Goal: Transaction & Acquisition: Book appointment/travel/reservation

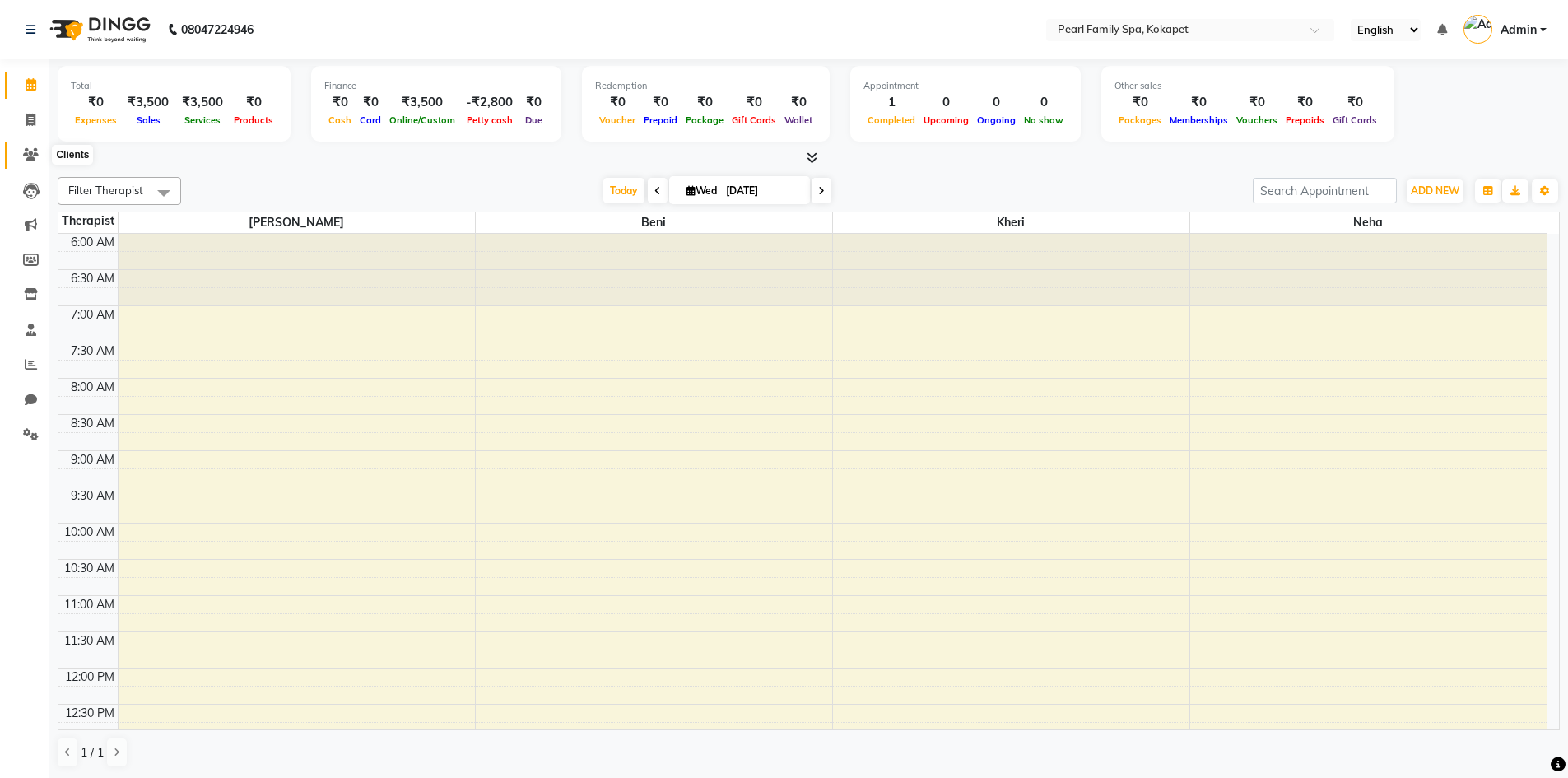
scroll to position [581, 0]
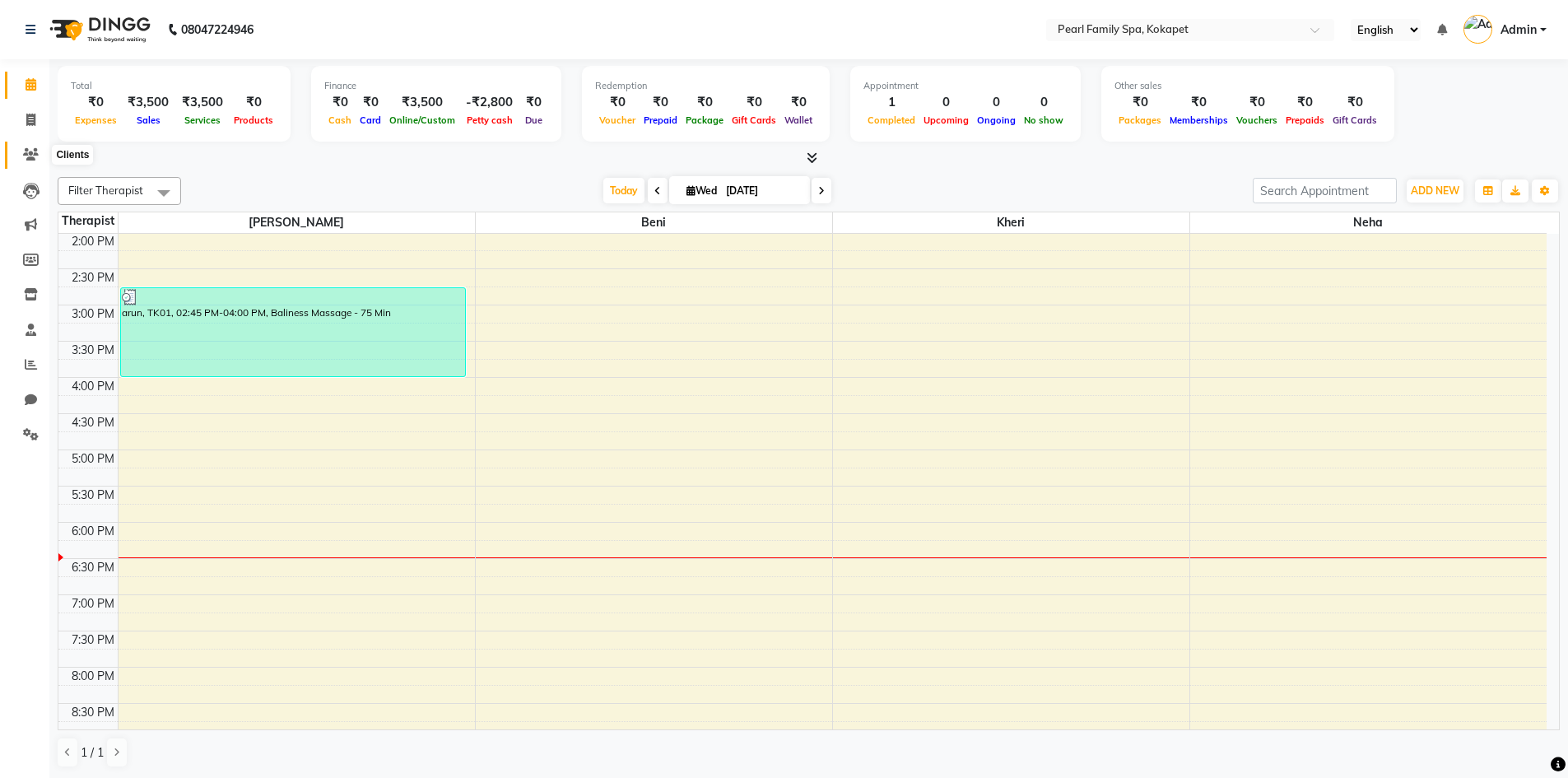
click at [27, 158] on icon at bounding box center [30, 154] width 16 height 12
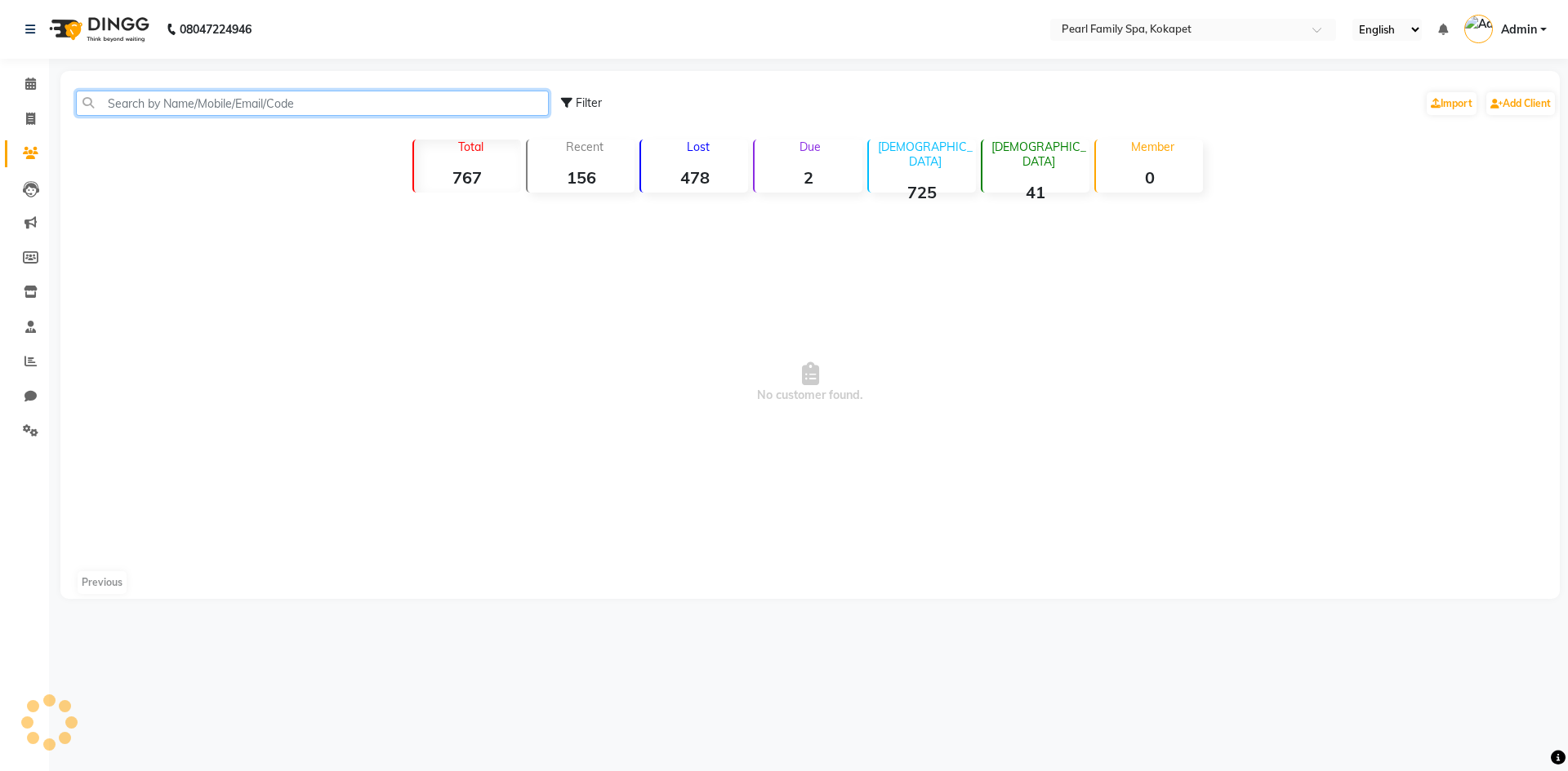
click at [144, 103] on input "text" at bounding box center [313, 104] width 472 height 25
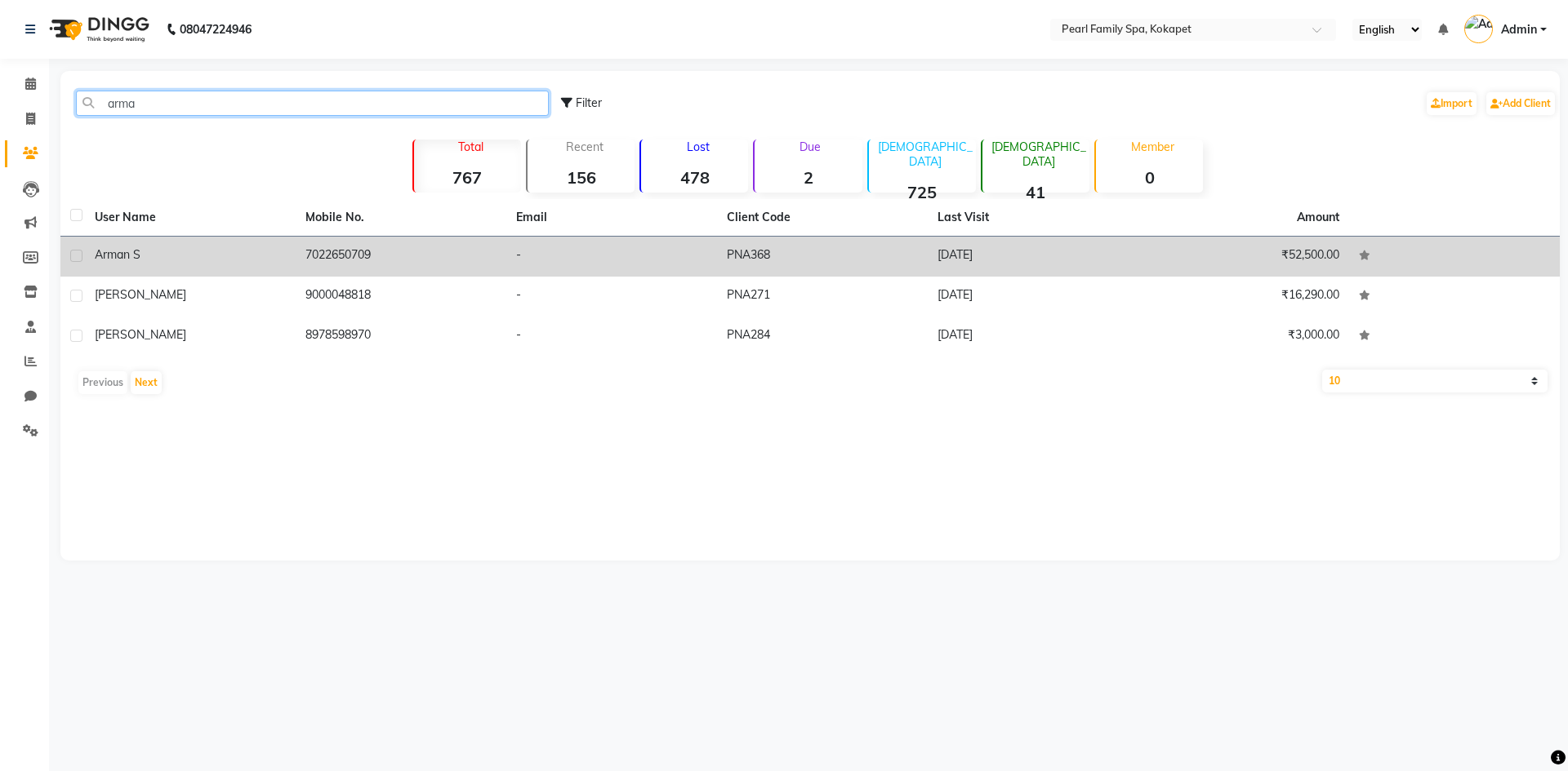
type input "arma"
click at [100, 271] on td "Arman s" at bounding box center [190, 257] width 211 height 40
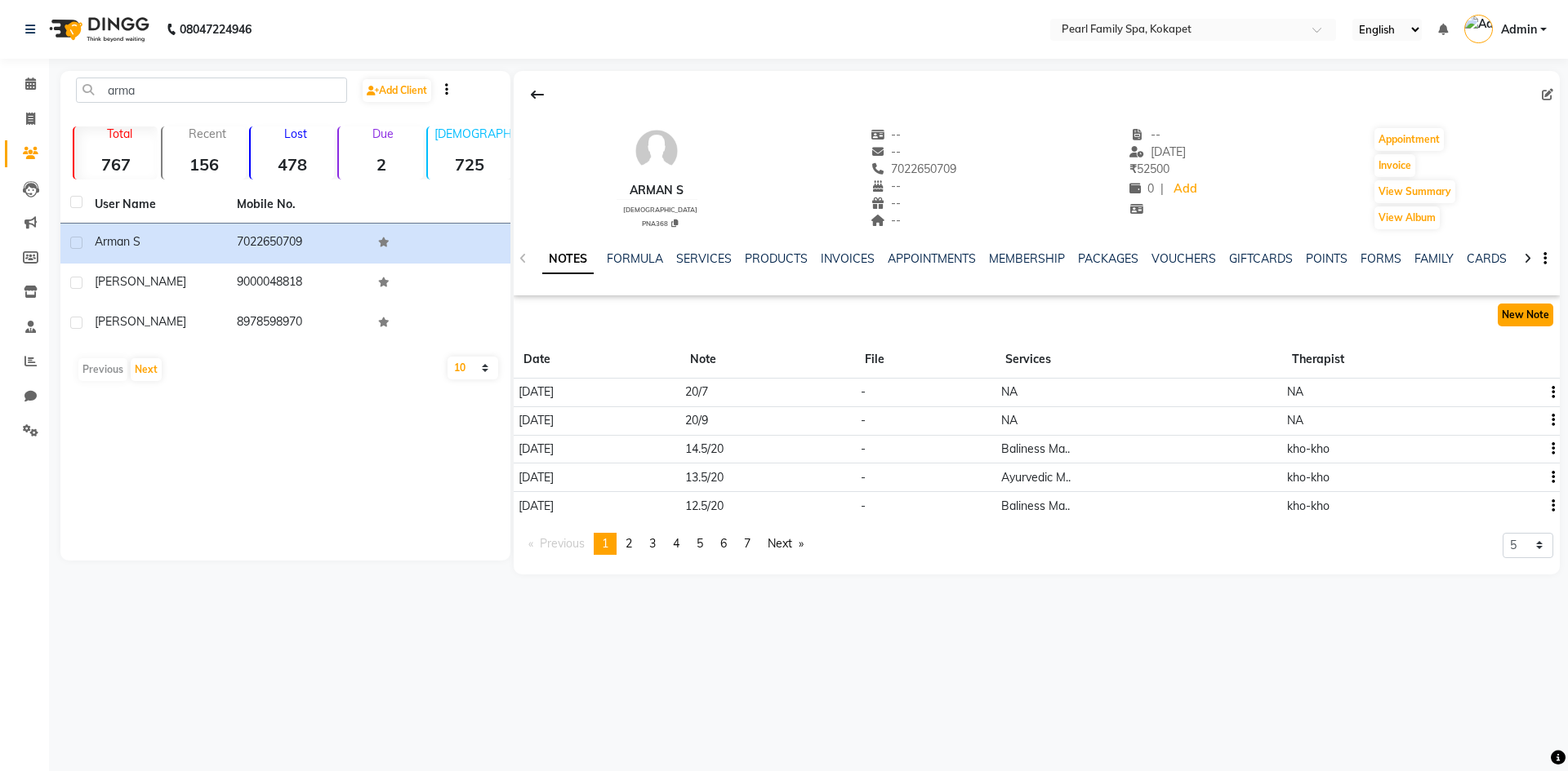
click at [1512, 309] on button "New Note" at bounding box center [1524, 314] width 55 height 23
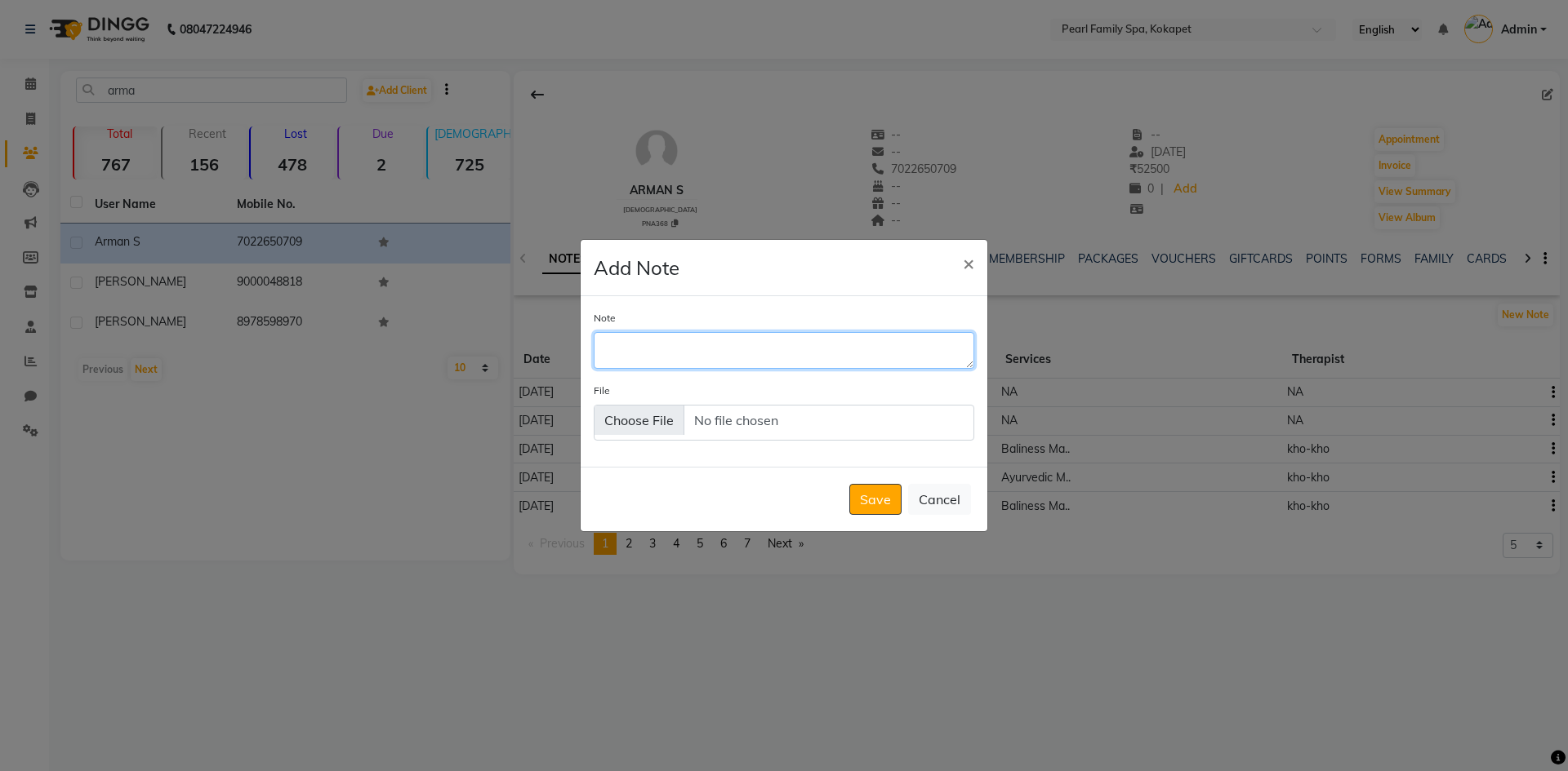
click at [705, 350] on textarea "Note" at bounding box center [783, 351] width 381 height 36
type textarea "date 26 1.5 date 03 1.5"
click at [866, 503] on button "Save" at bounding box center [876, 499] width 53 height 31
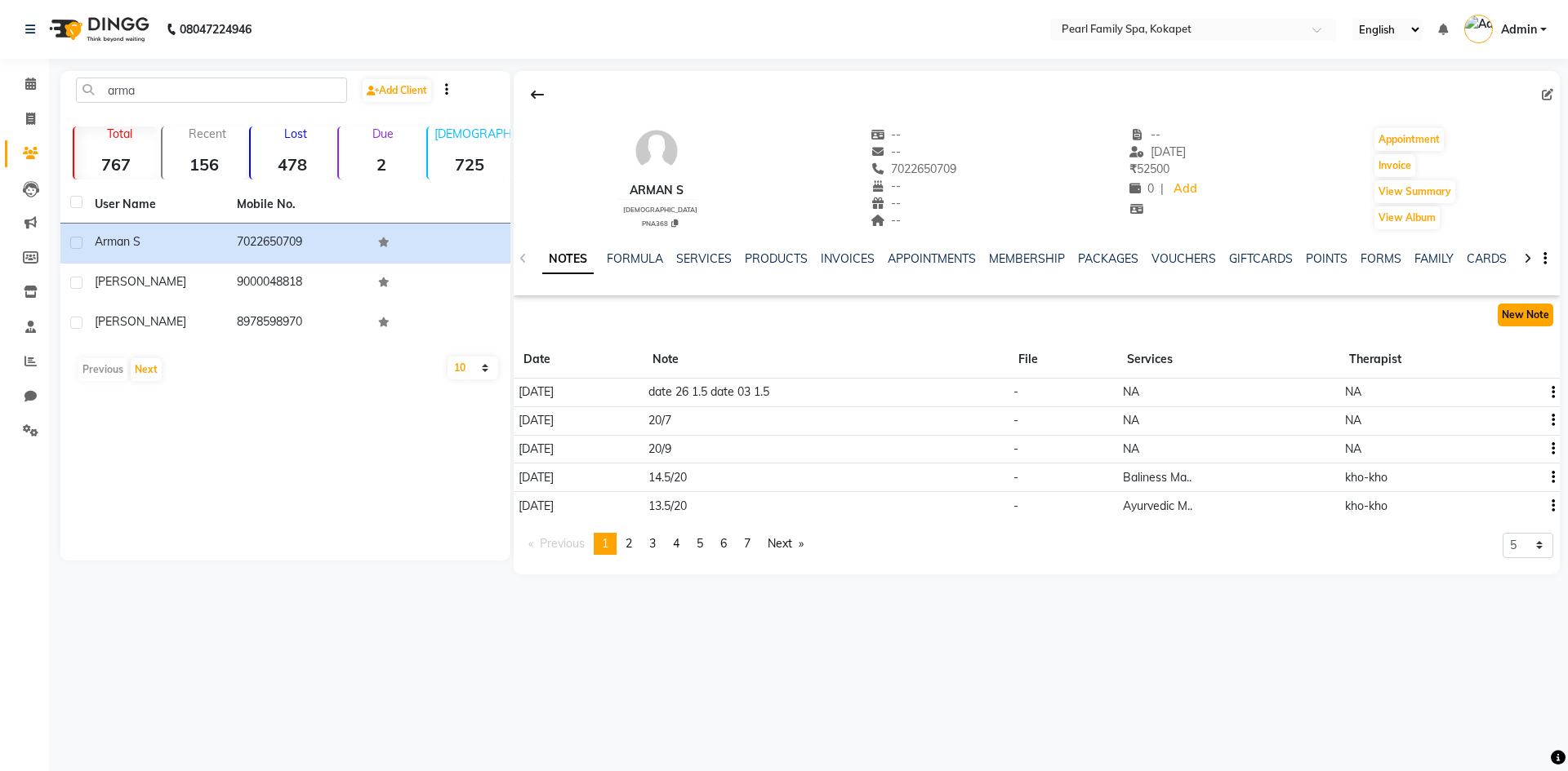
click at [1547, 316] on button "New Note" at bounding box center [1524, 314] width 55 height 23
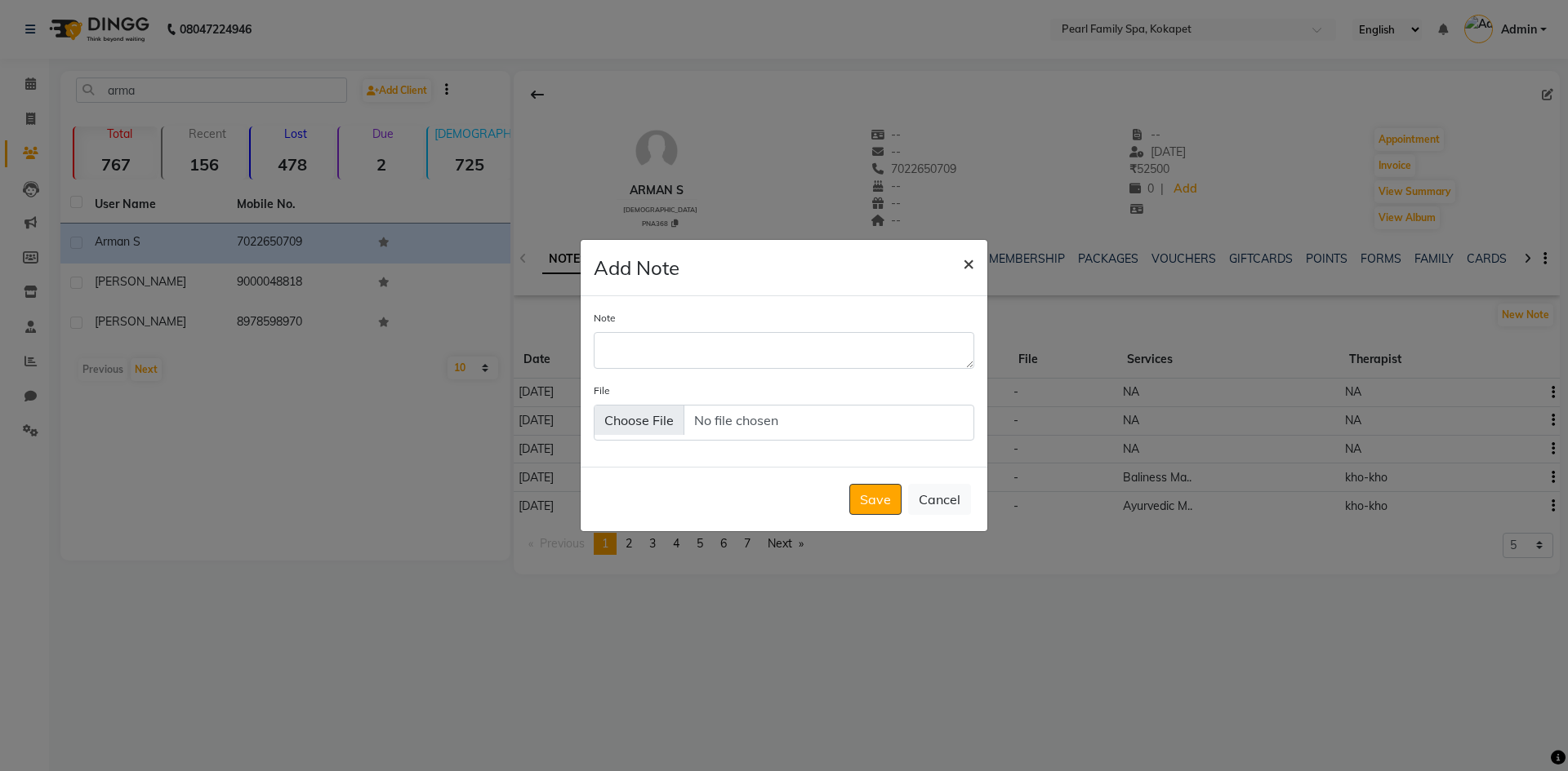
click at [970, 267] on span "×" at bounding box center [968, 262] width 12 height 25
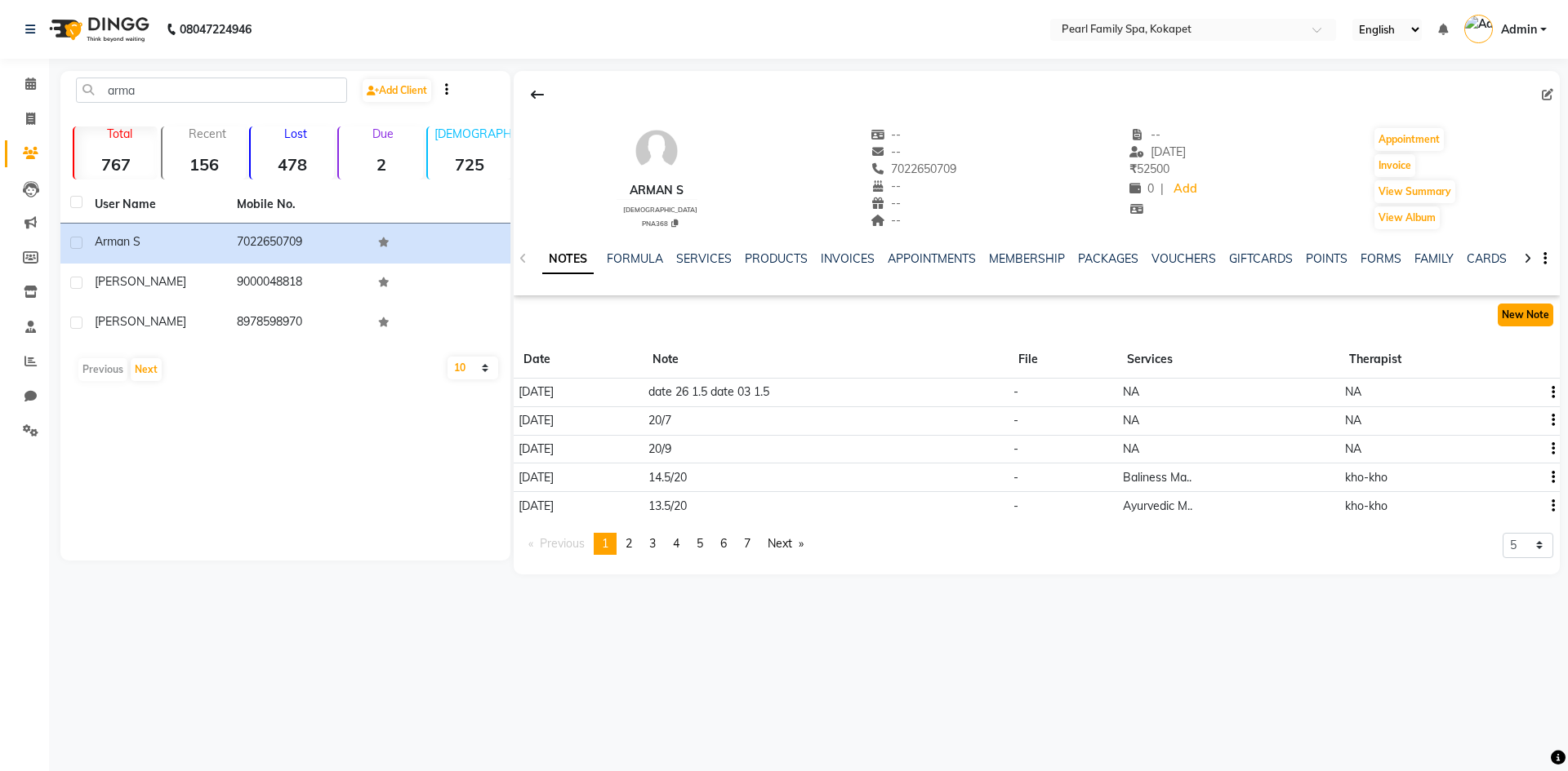
click at [1524, 303] on button "New Note" at bounding box center [1524, 314] width 55 height 23
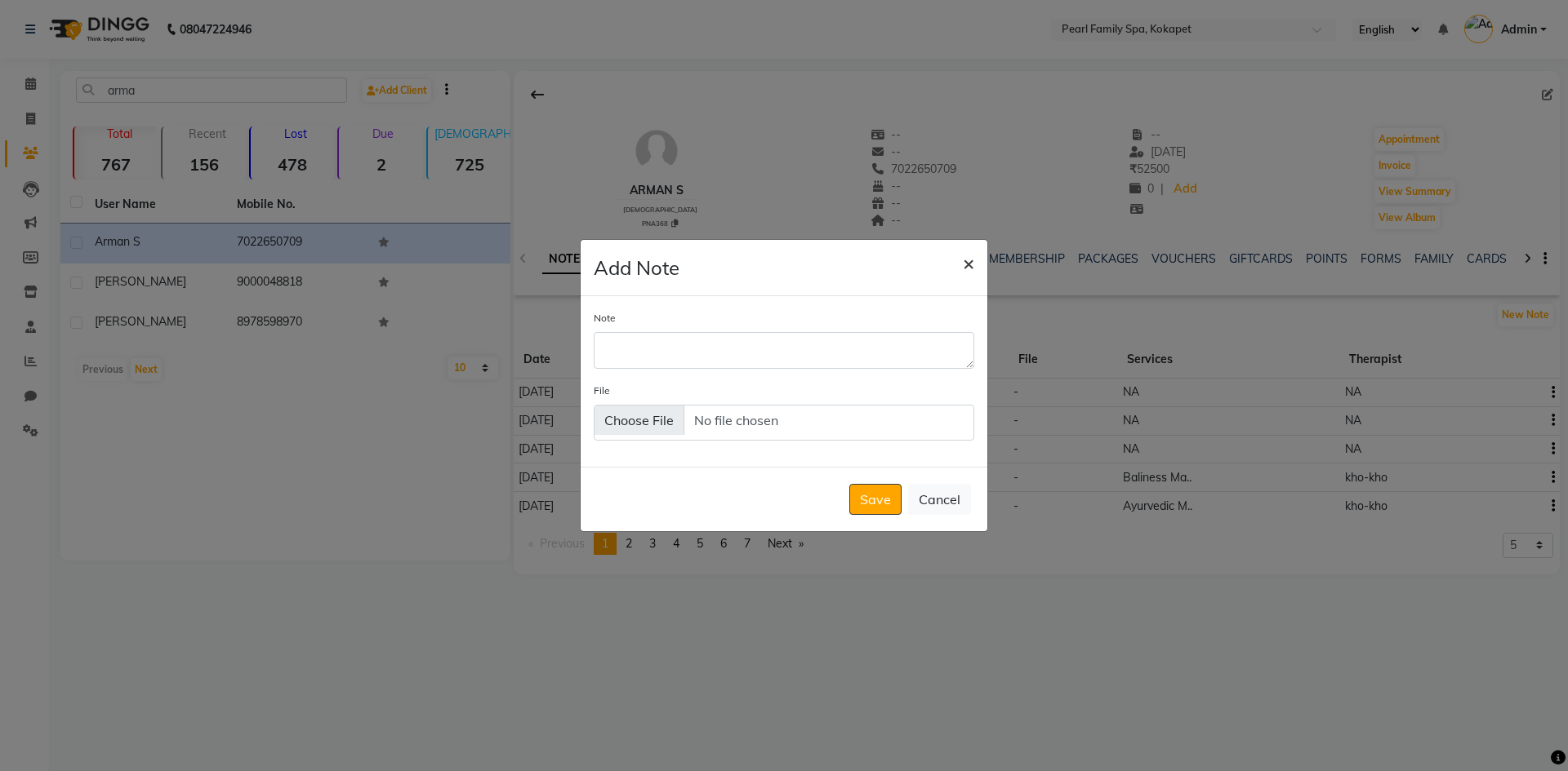
click at [956, 270] on button "×" at bounding box center [968, 262] width 37 height 45
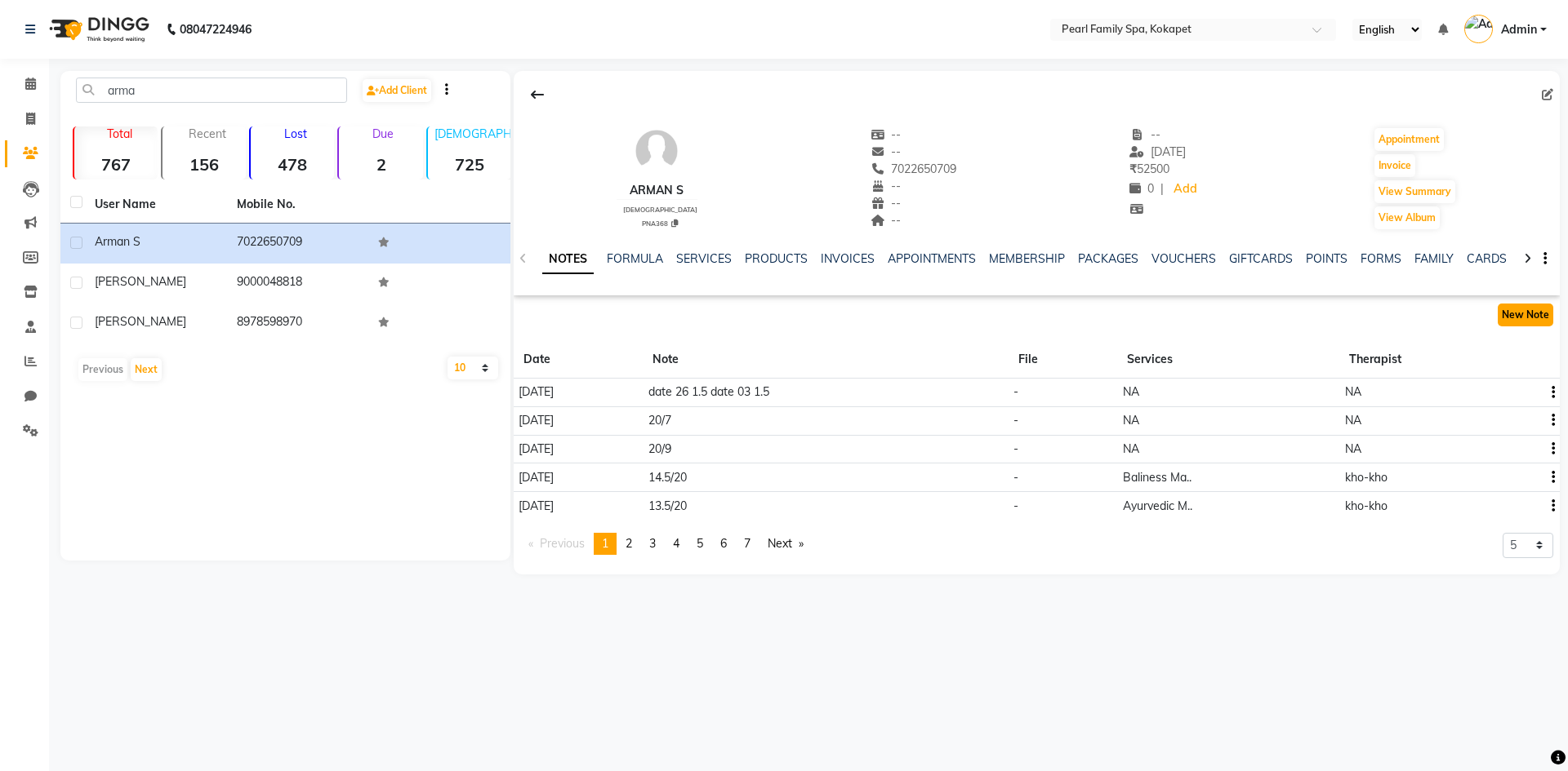
click at [1539, 311] on button "New Note" at bounding box center [1524, 314] width 55 height 23
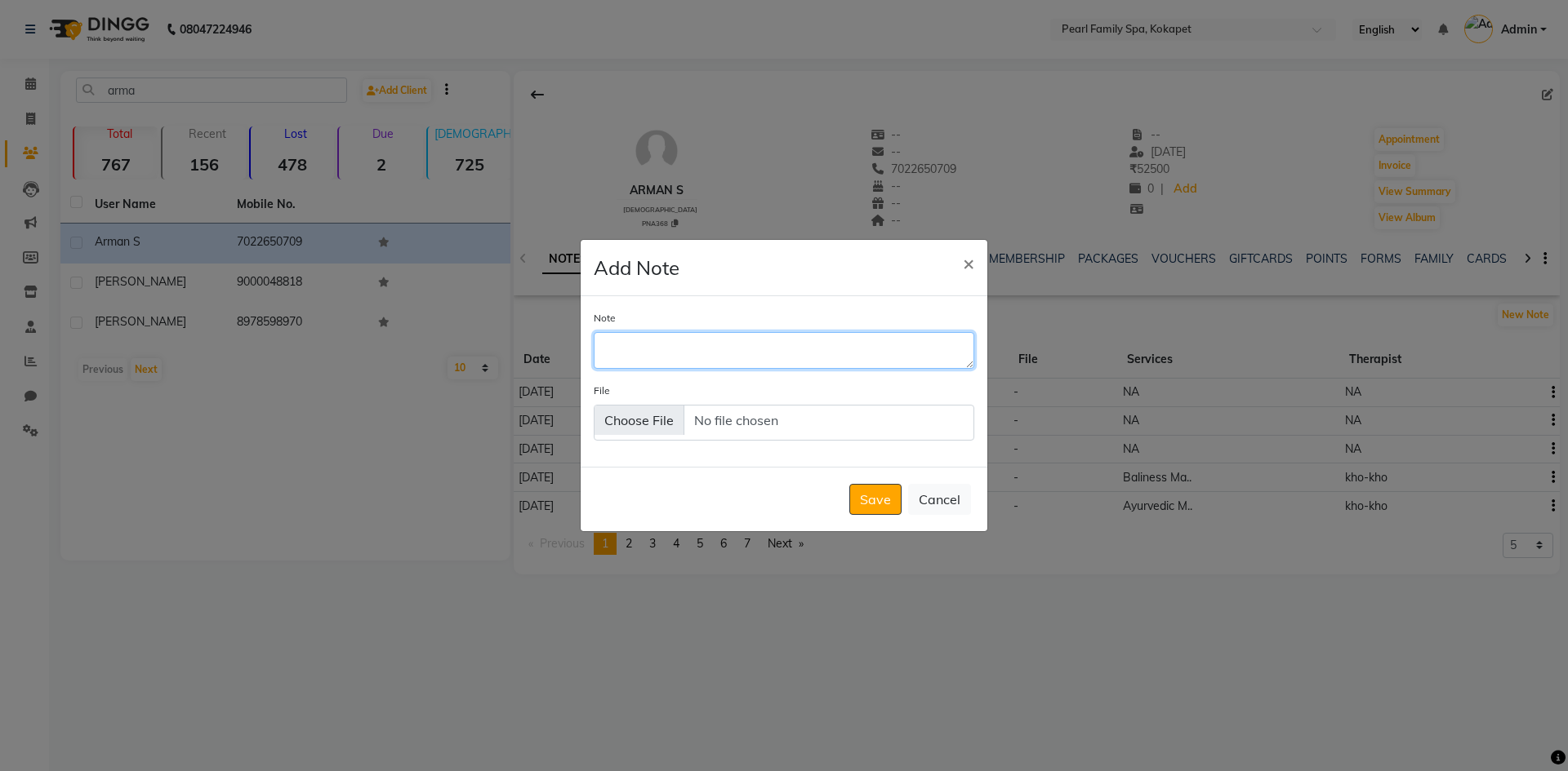
click at [867, 359] on textarea "Note" at bounding box center [783, 351] width 381 height 36
type textarea "20/4.5"
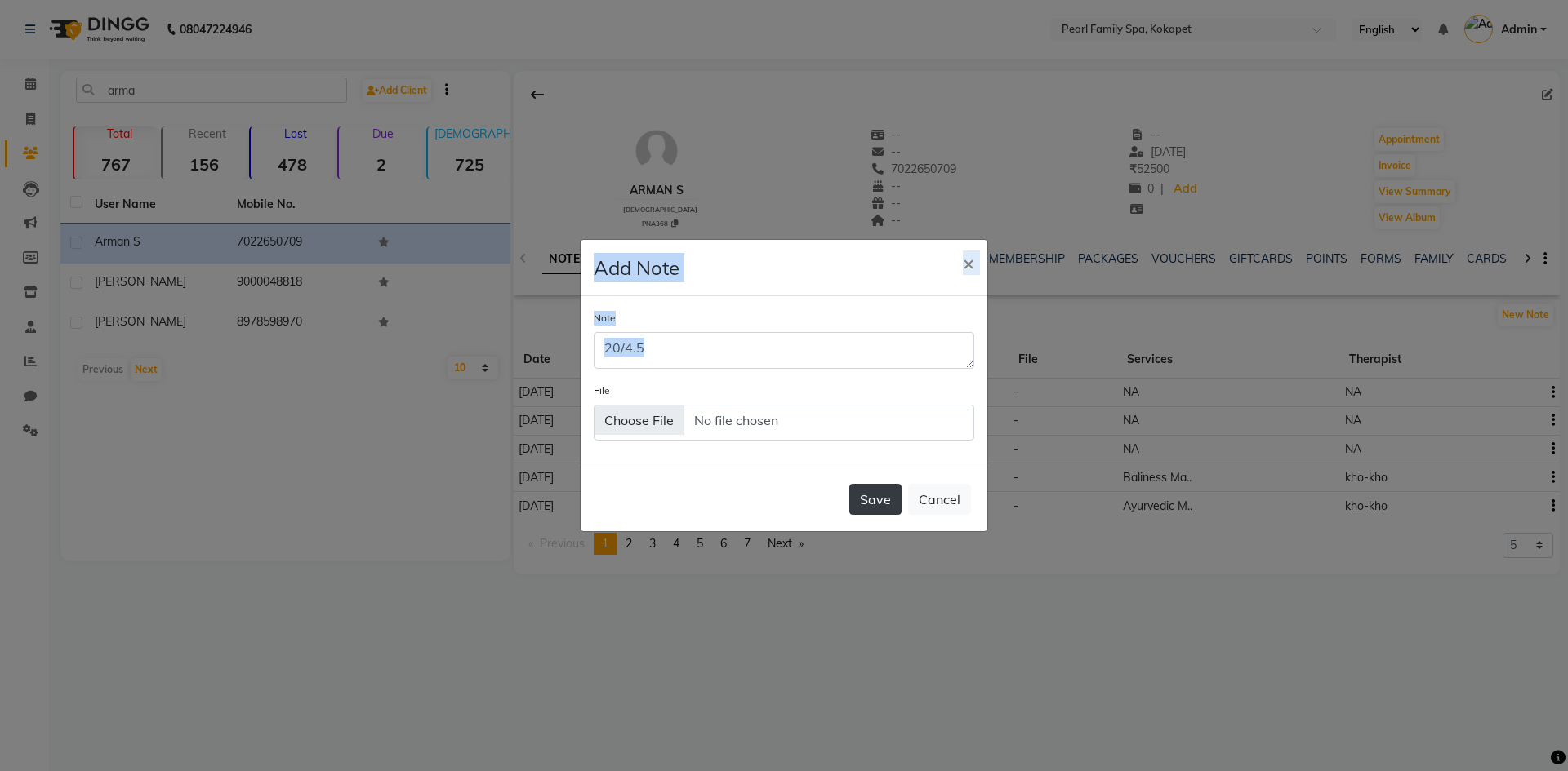
drag, startPoint x: 1007, startPoint y: 445, endPoint x: 884, endPoint y: 498, distance: 133.9
click at [952, 476] on ngb-modal-window "Add Note × Note 20/4.5 File Save Cancel" at bounding box center [784, 385] width 1568 height 771
click at [877, 504] on button "Save" at bounding box center [876, 499] width 53 height 31
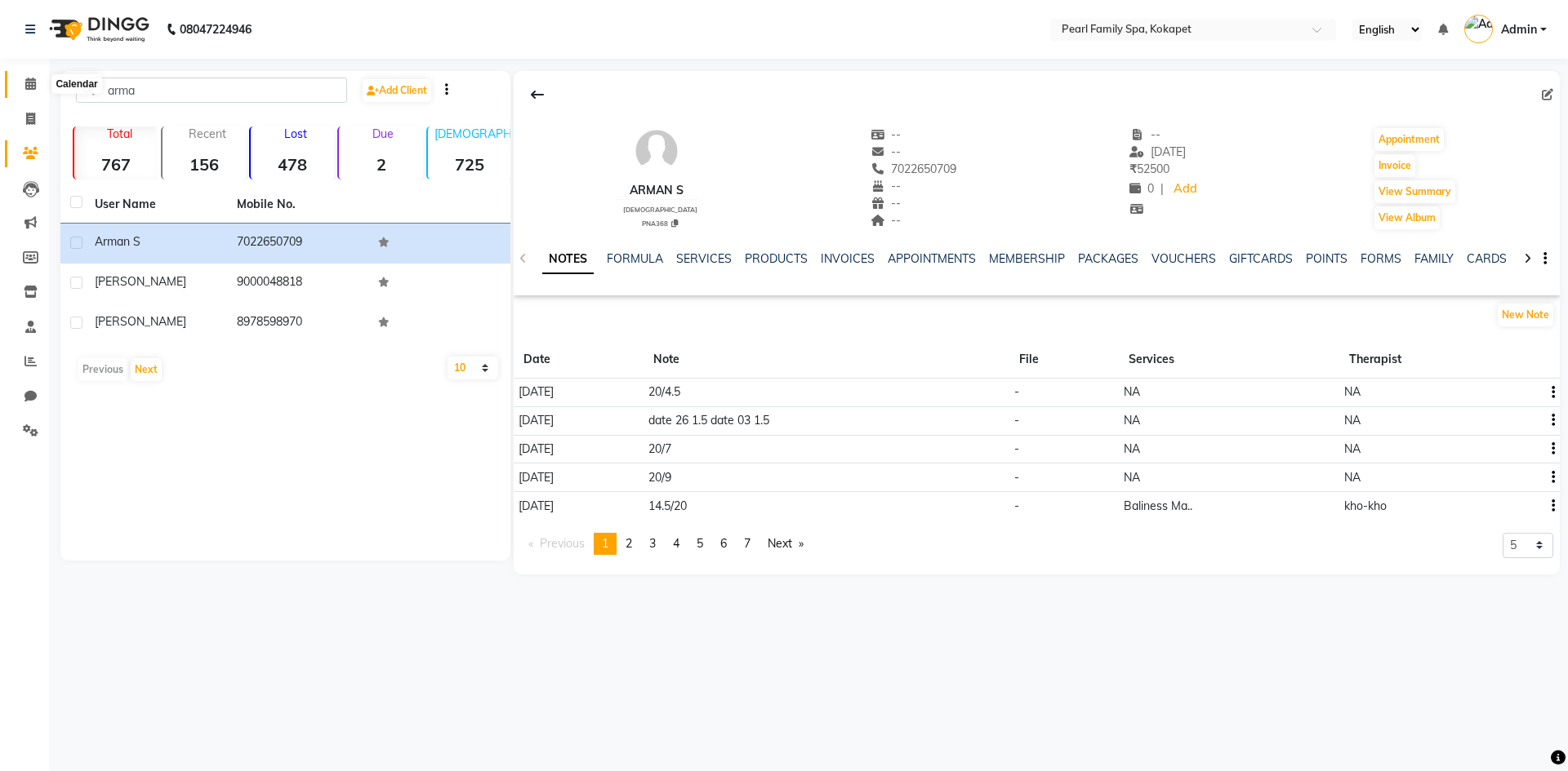
click at [23, 85] on span at bounding box center [30, 84] width 28 height 19
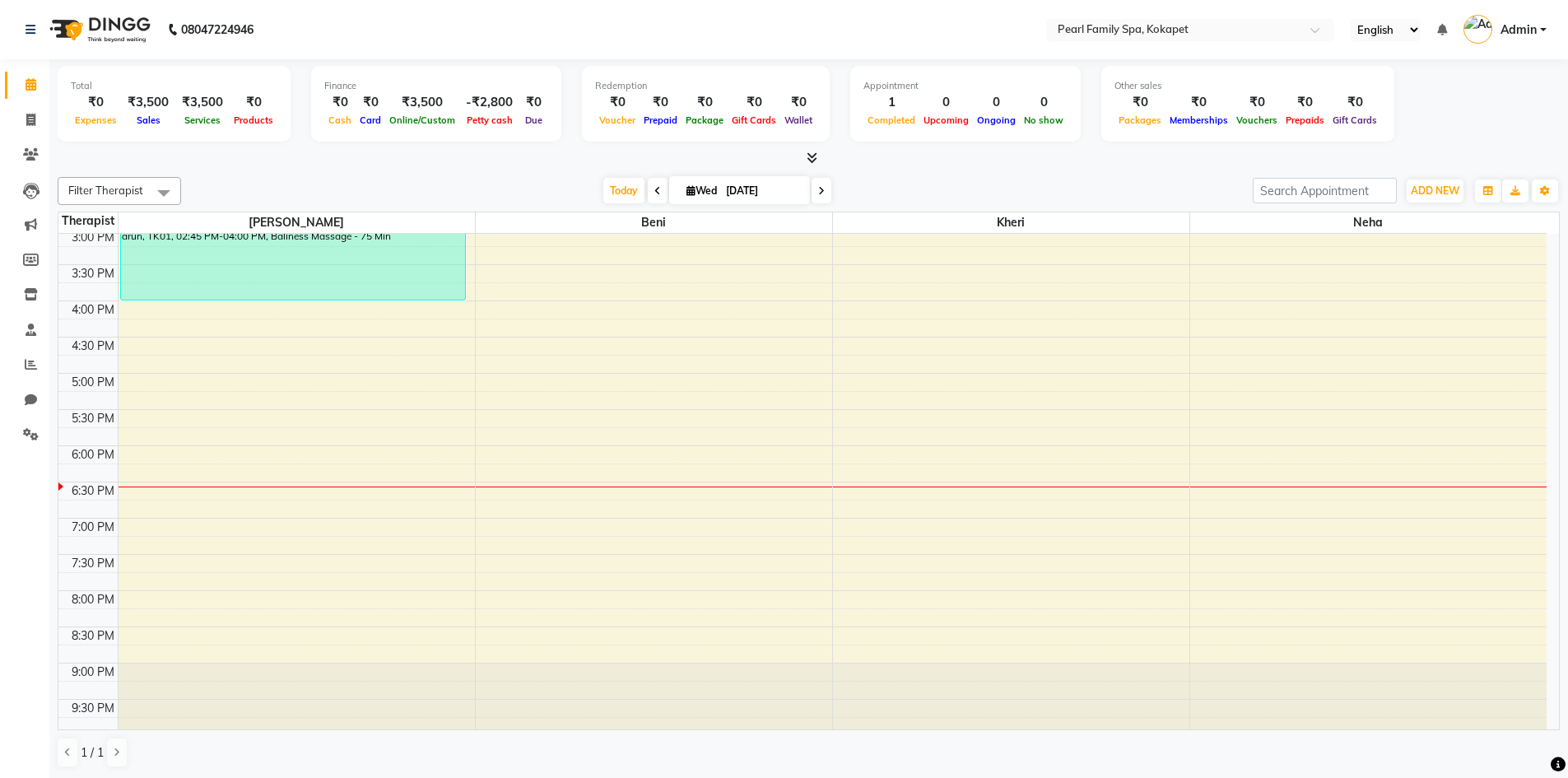
scroll to position [663, 0]
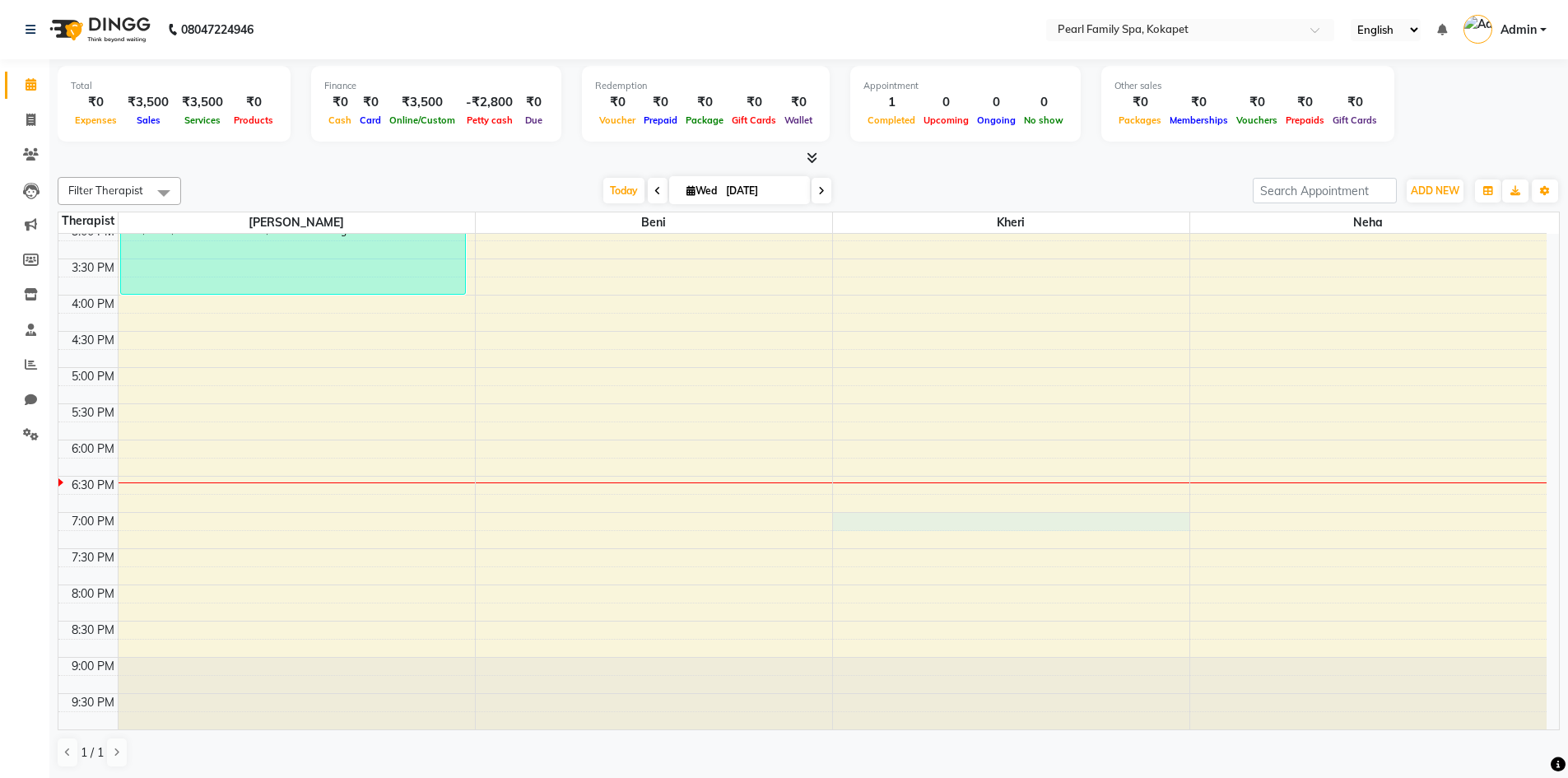
click at [868, 530] on div "6:00 AM 6:30 AM 7:00 AM 7:30 AM 8:00 AM 8:30 AM 9:00 AM 9:30 AM 10:00 AM 10:30 …" at bounding box center [802, 150] width 1488 height 1158
select select "89285"
select select "tentative"
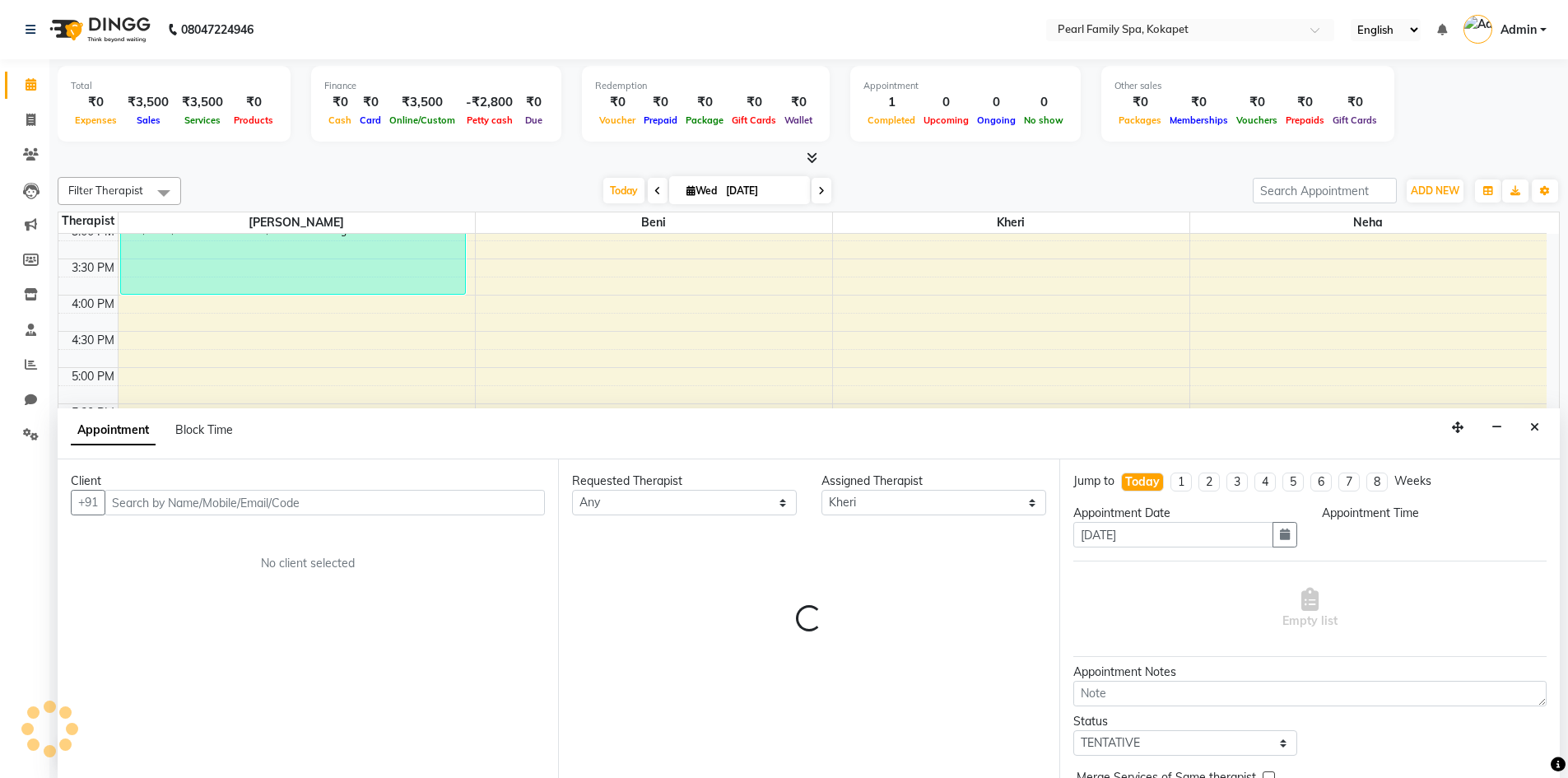
scroll to position [1, 0]
select select "1140"
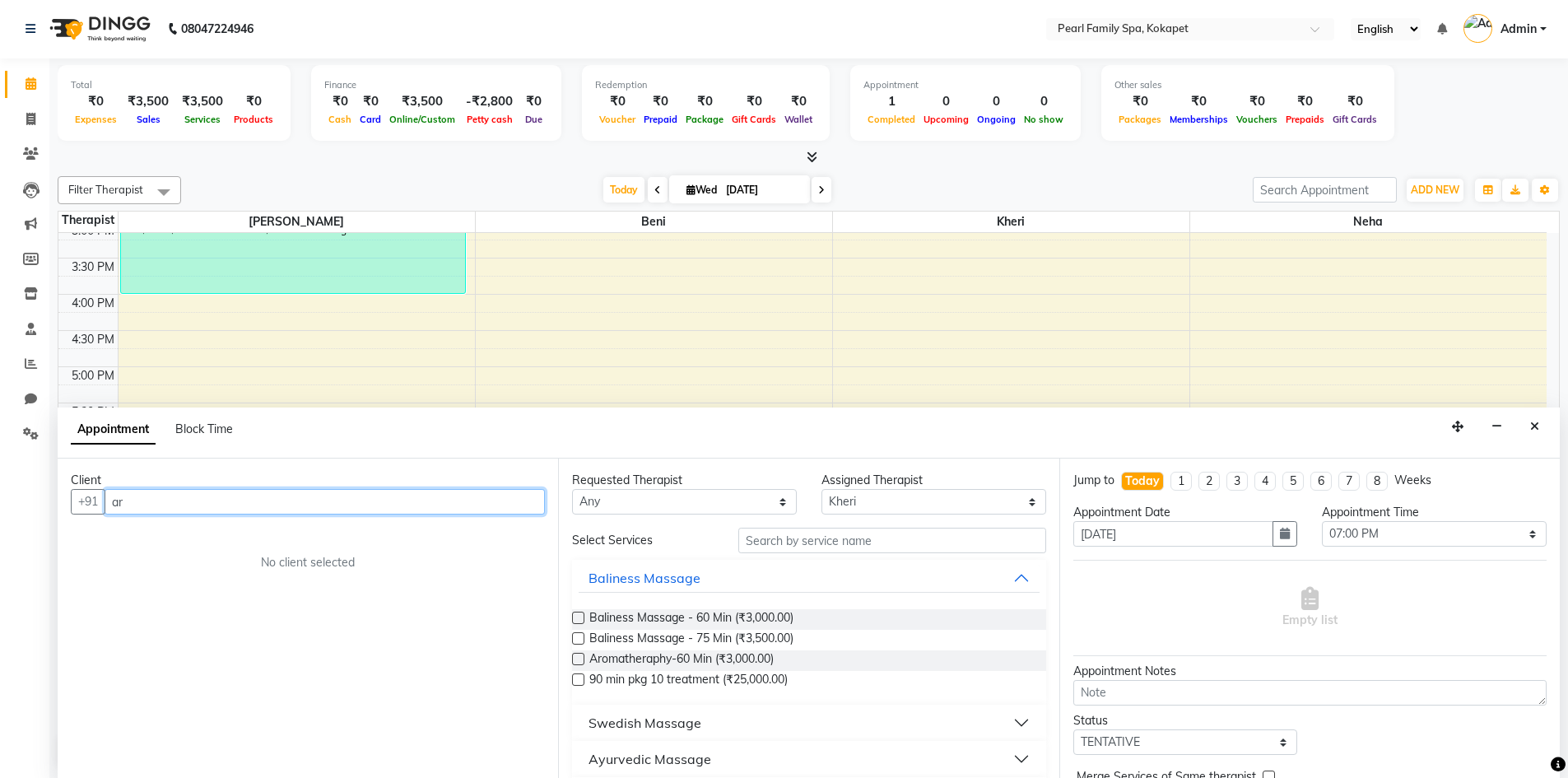
type input "a"
type input "A"
drag, startPoint x: 340, startPoint y: 510, endPoint x: 0, endPoint y: 585, distance: 348.2
click at [0, 585] on app-home "08047224946 Select Location × Pearl Family Spa, Kokapet English ENGLISH Español…" at bounding box center [784, 389] width 1568 height 779
click at [291, 565] on div "No client selected" at bounding box center [307, 563] width 395 height 17
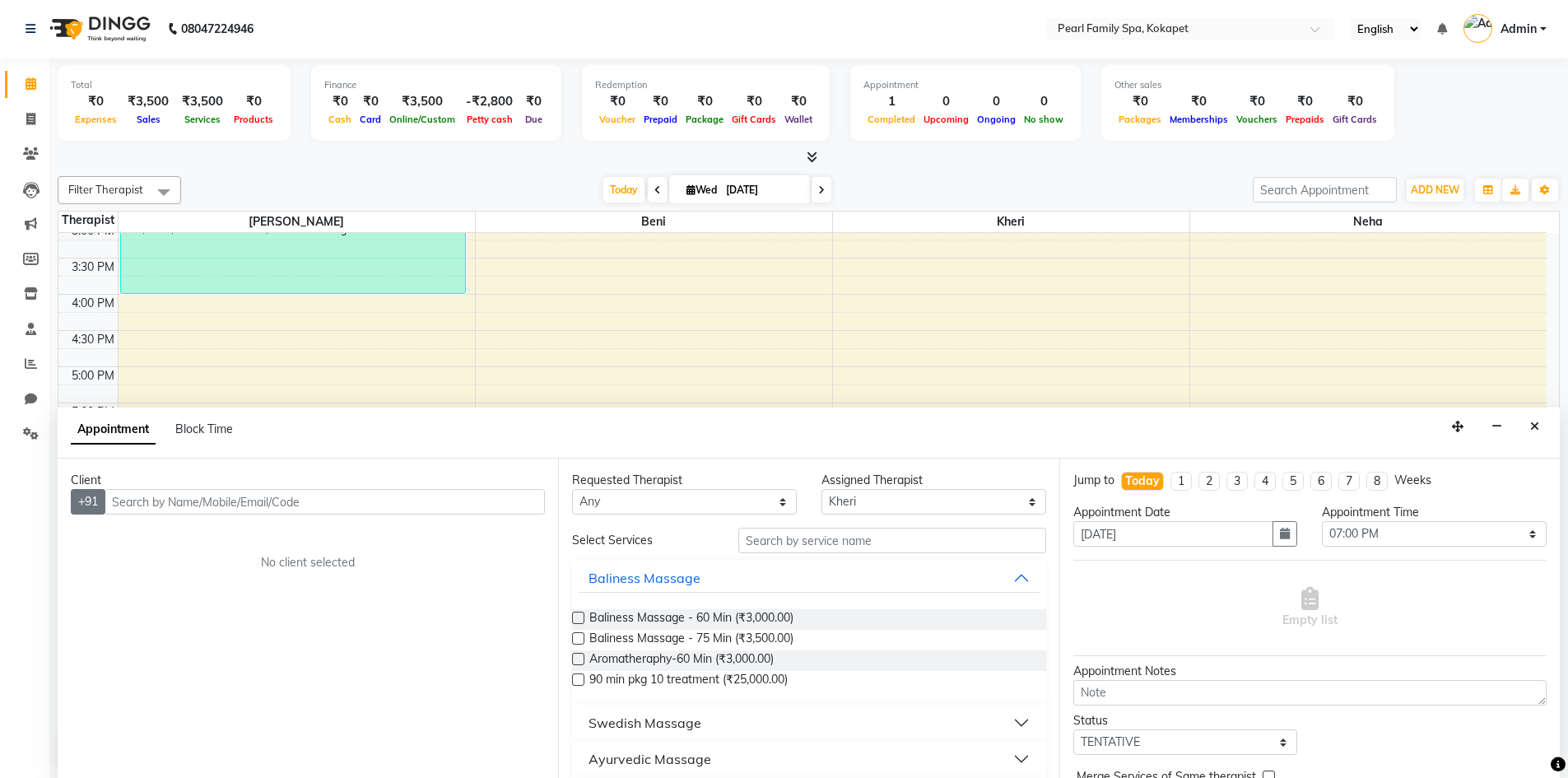
drag, startPoint x: 92, startPoint y: 480, endPoint x: 79, endPoint y: 495, distance: 19.8
click at [91, 481] on div "Client" at bounding box center [308, 480] width 474 height 17
click at [84, 503] on button "+91" at bounding box center [88, 502] width 35 height 26
click at [461, 356] on div "6:00 AM 6:30 AM 7:00 AM 7:30 AM 8:00 AM 8:30 AM 9:00 AM 9:30 AM 10:00 AM 10:30 …" at bounding box center [802, 149] width 1488 height 1158
click at [775, 500] on select "Any [PERSON_NAME] [PERSON_NAME]" at bounding box center [684, 502] width 224 height 26
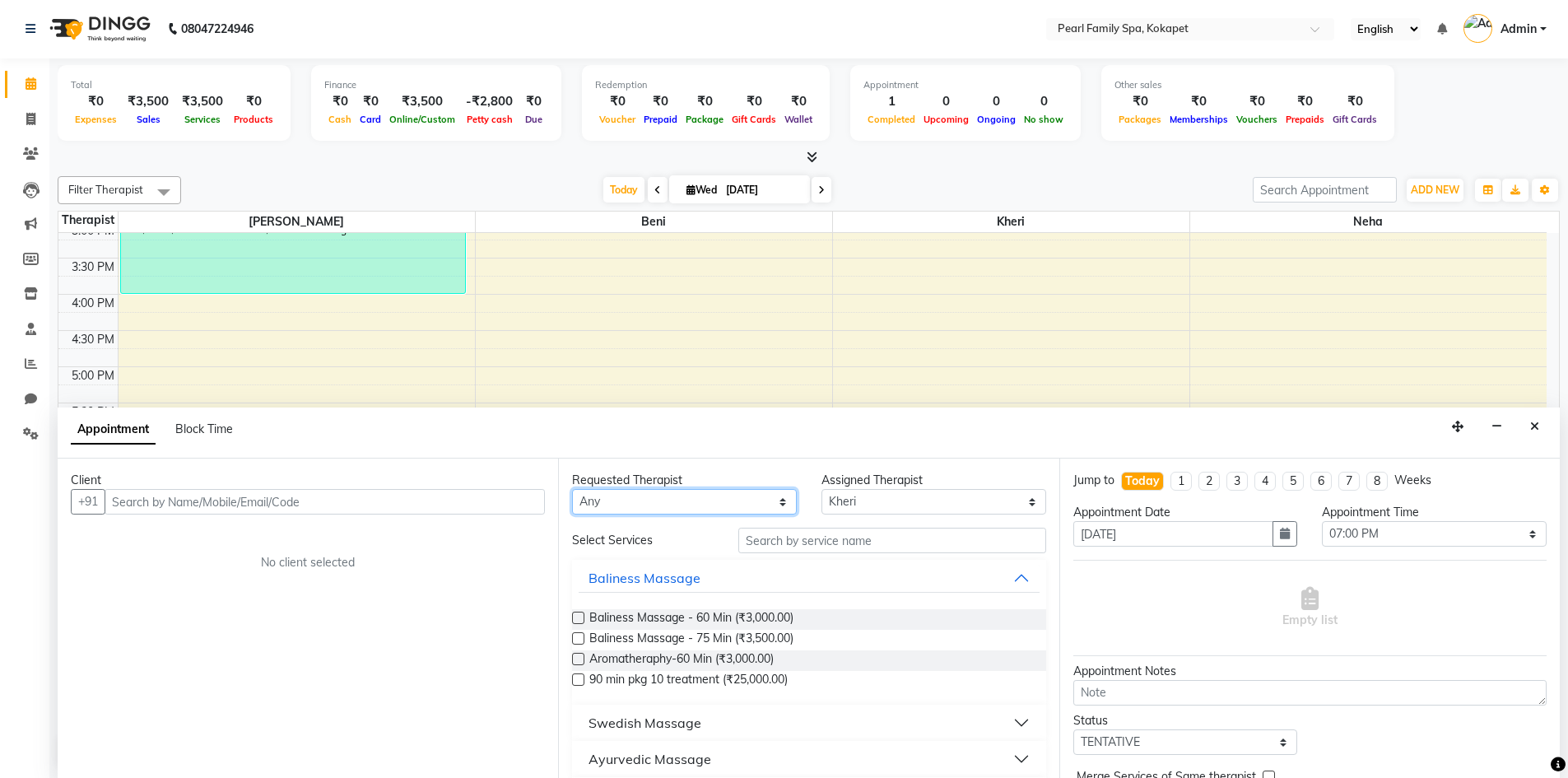
select select "89285"
click at [572, 489] on select "Any [PERSON_NAME] [PERSON_NAME]" at bounding box center [684, 502] width 224 height 26
click at [346, 510] on input "text" at bounding box center [324, 502] width 441 height 26
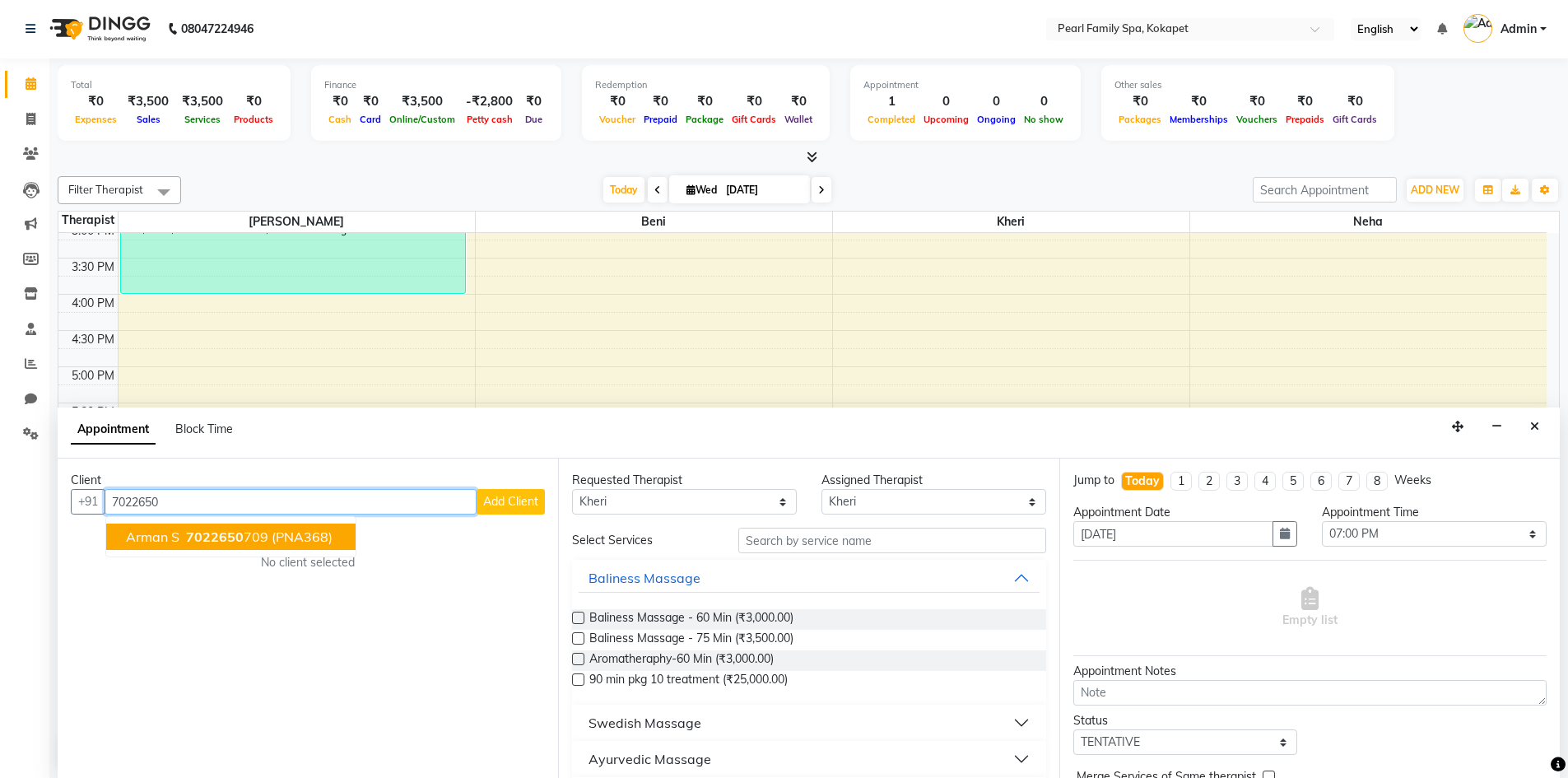
click at [215, 542] on button "Arman s 7022650 709 (PNA368)" at bounding box center [231, 537] width 249 height 27
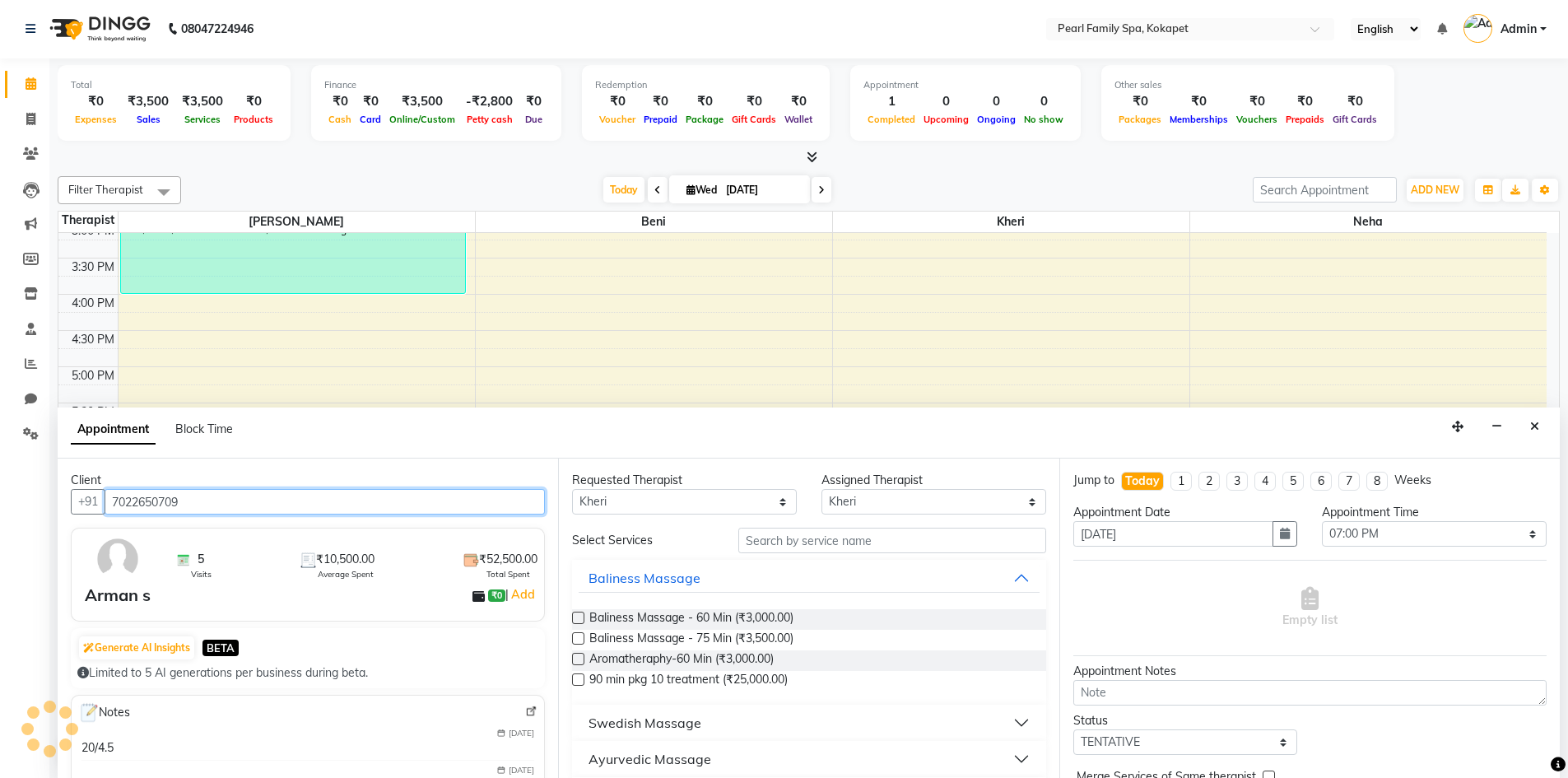
type input "7022650709"
click at [581, 620] on label at bounding box center [578, 618] width 12 height 12
click at [581, 620] on input "checkbox" at bounding box center [578, 619] width 11 height 11
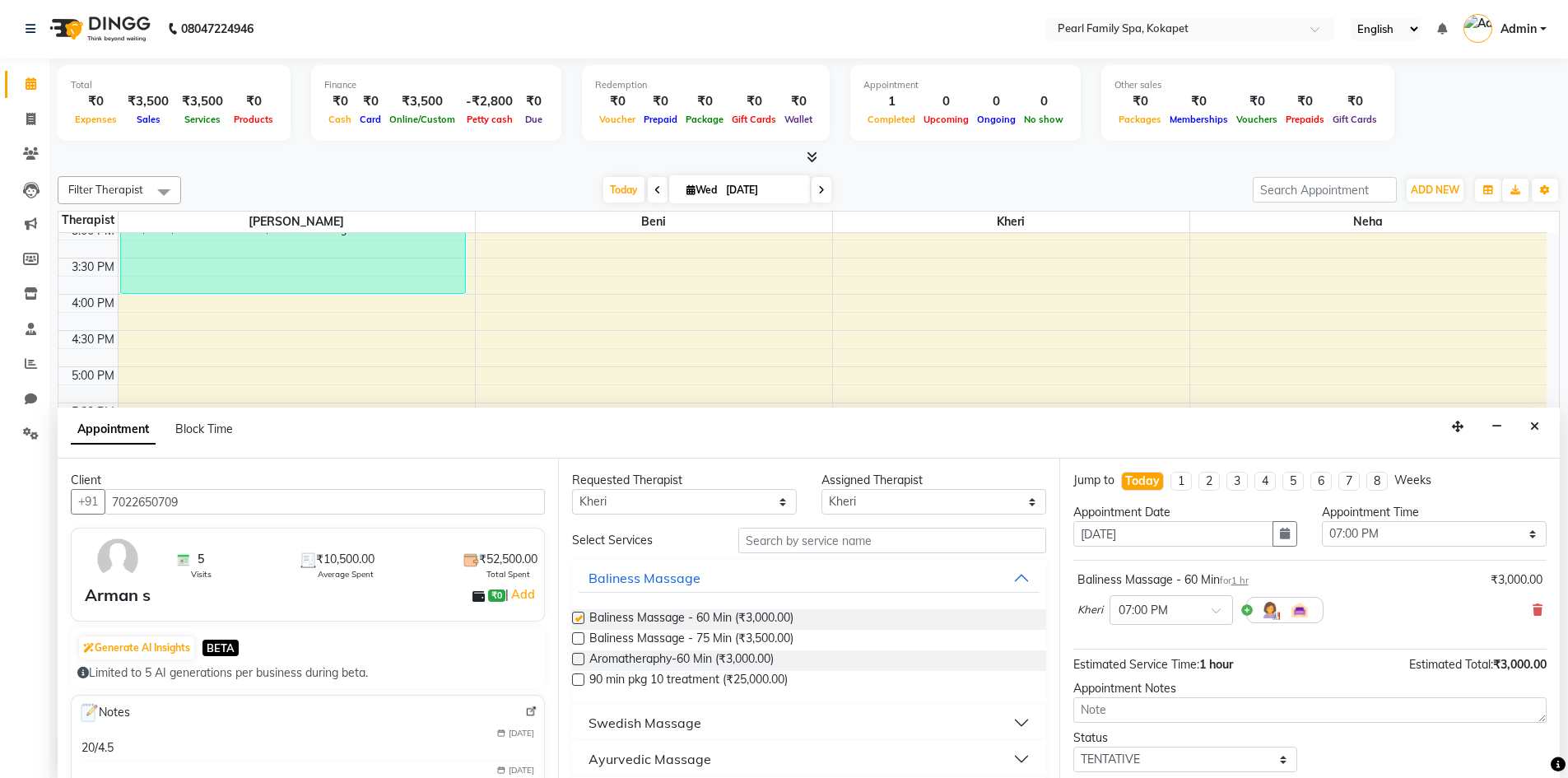
checkbox input "false"
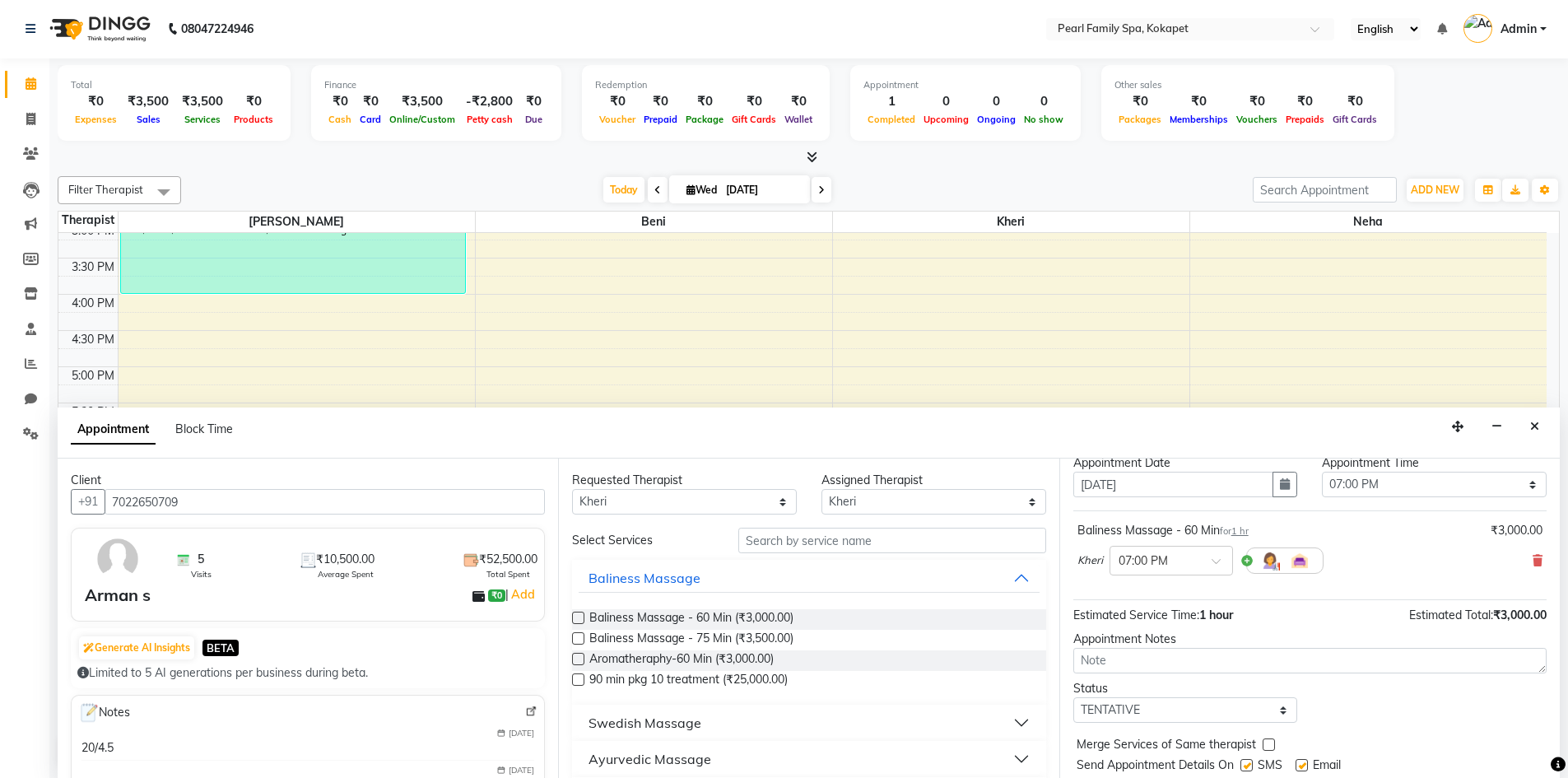
scroll to position [98, 0]
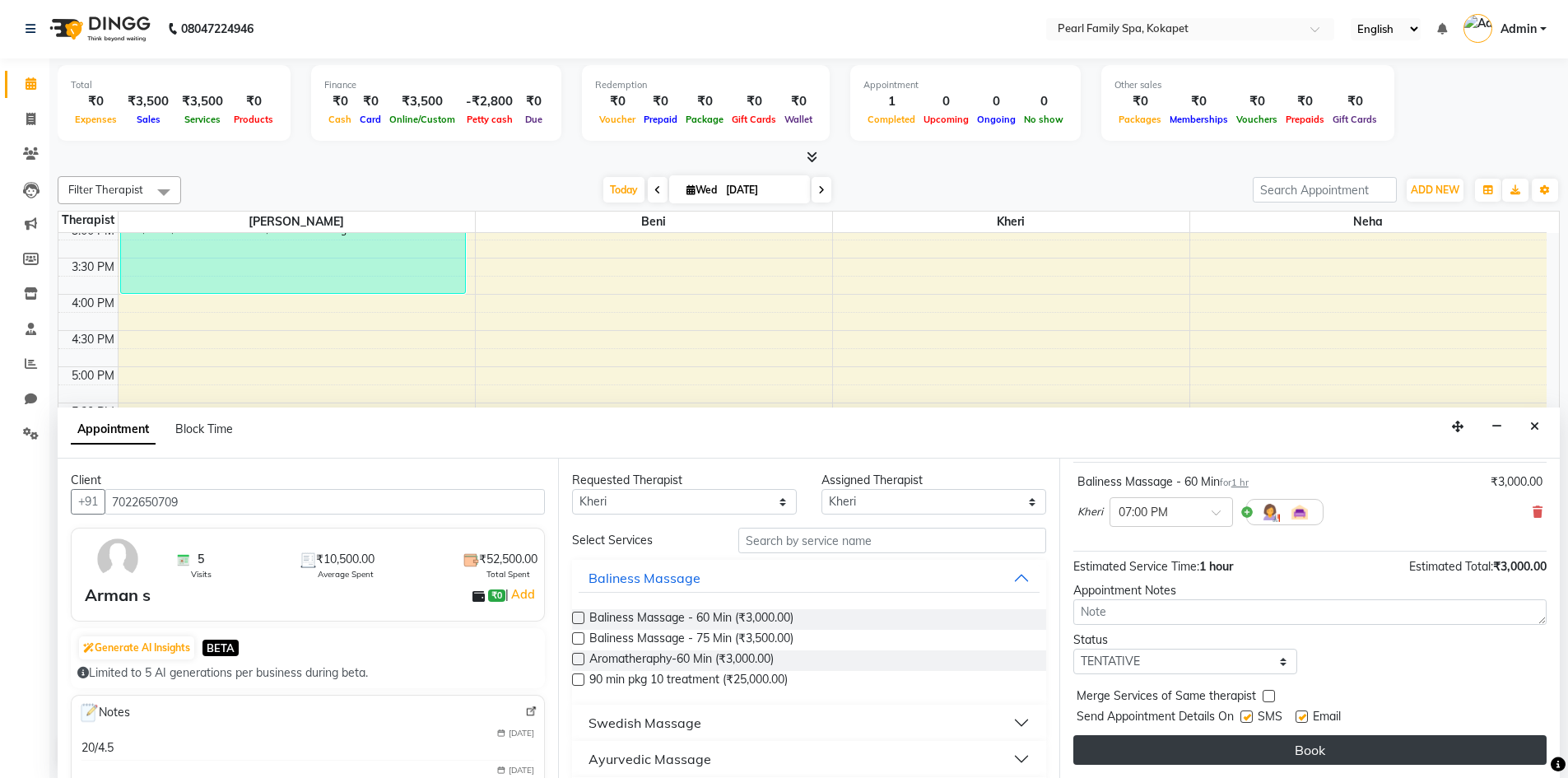
click at [1397, 748] on button "Book" at bounding box center [1310, 751] width 474 height 29
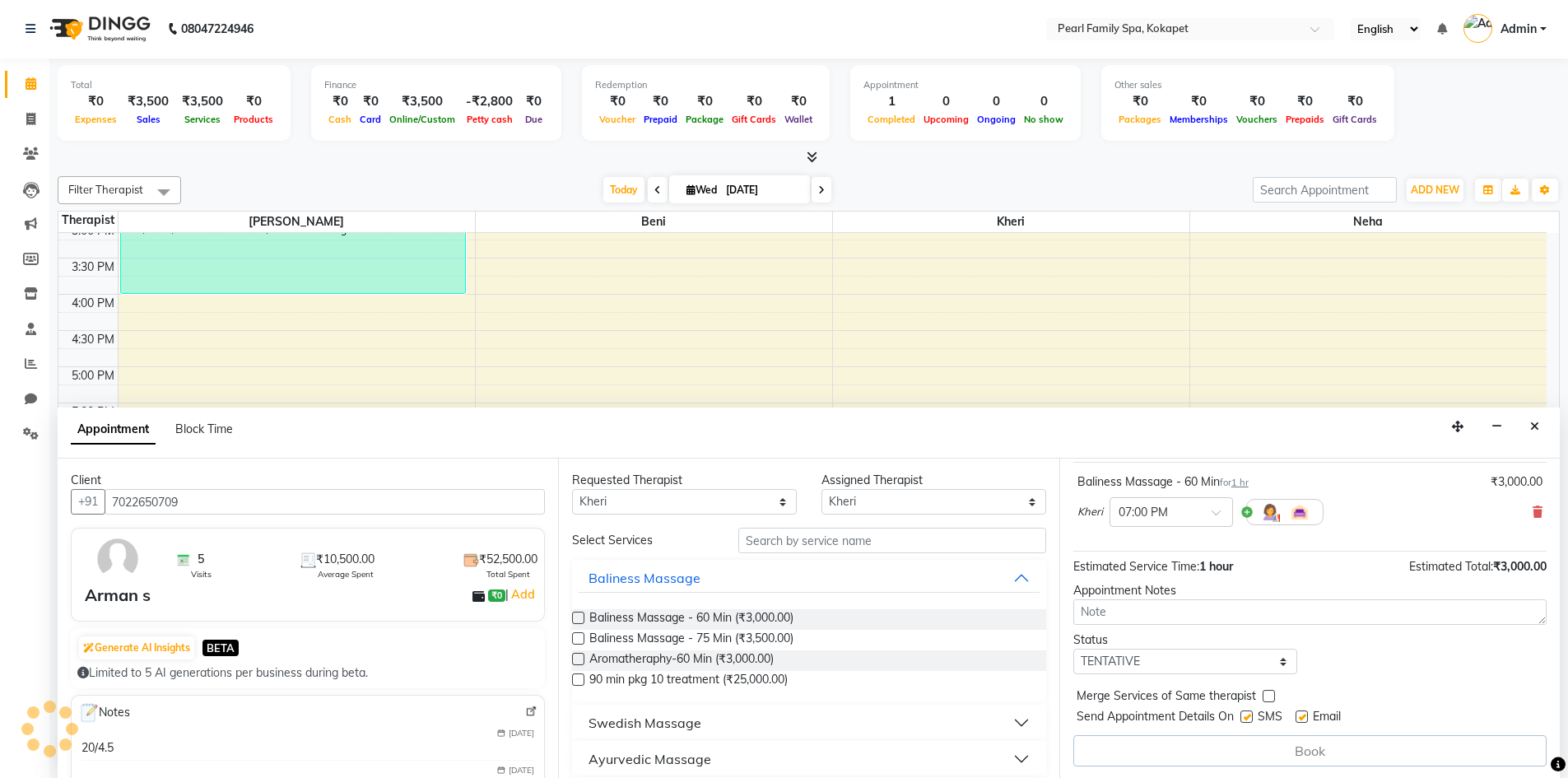
scroll to position [0, 0]
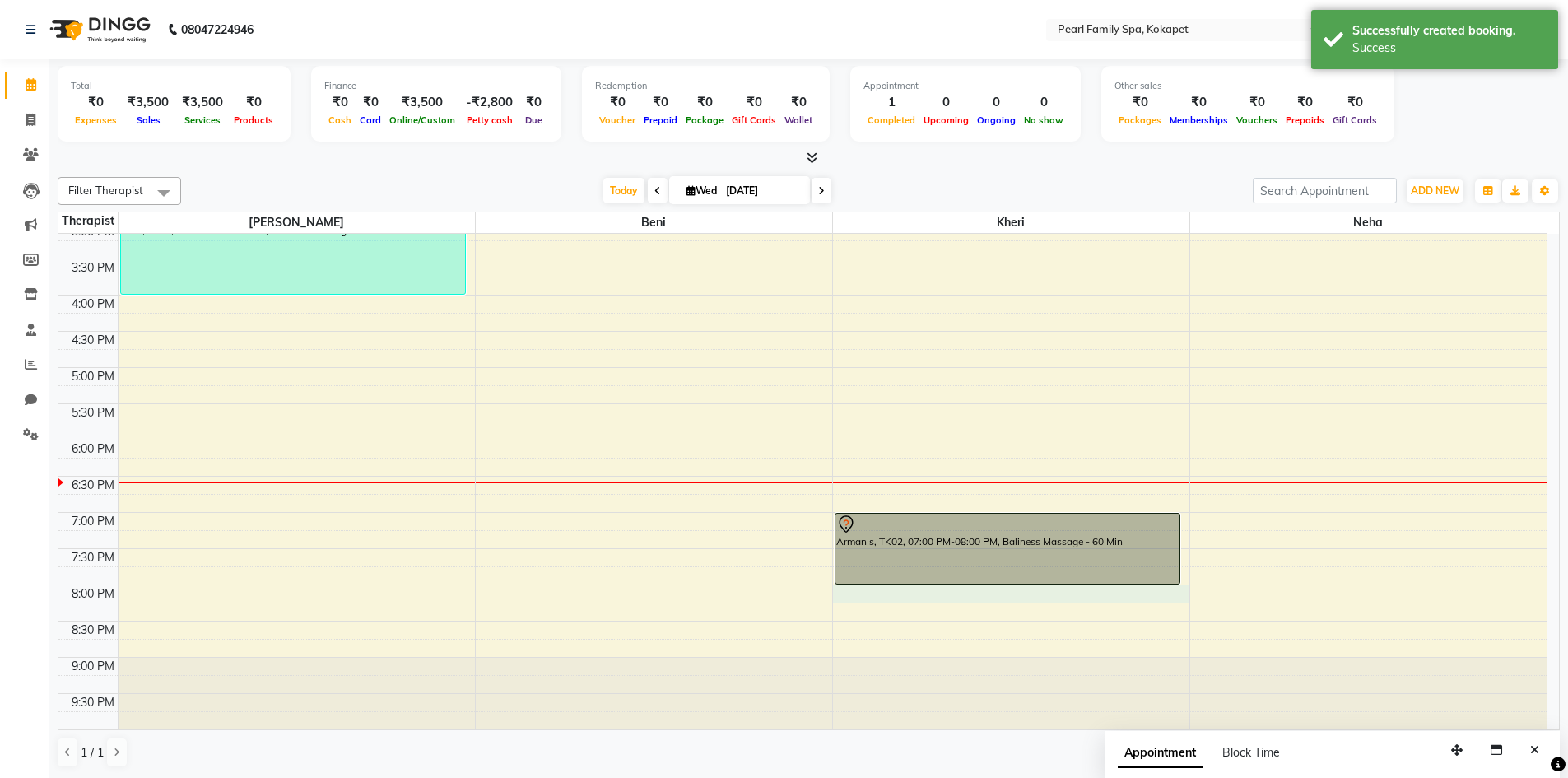
click at [843, 590] on div "6:00 AM 6:30 AM 7:00 AM 7:30 AM 8:00 AM 8:30 AM 9:00 AM 9:30 AM 10:00 AM 10:30 …" at bounding box center [802, 150] width 1488 height 1158
select select "89285"
select select "1200"
select select "tentative"
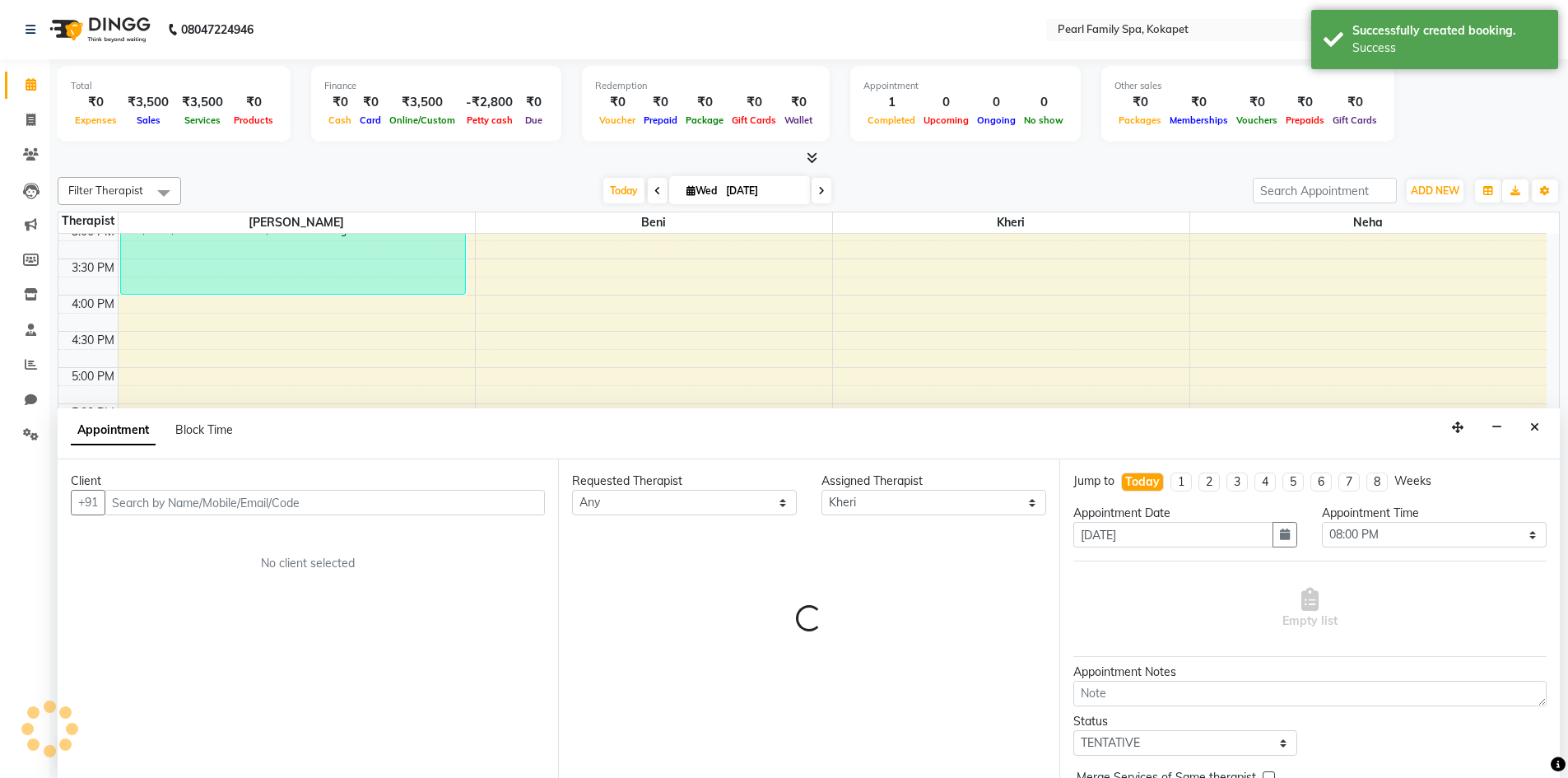
scroll to position [1, 0]
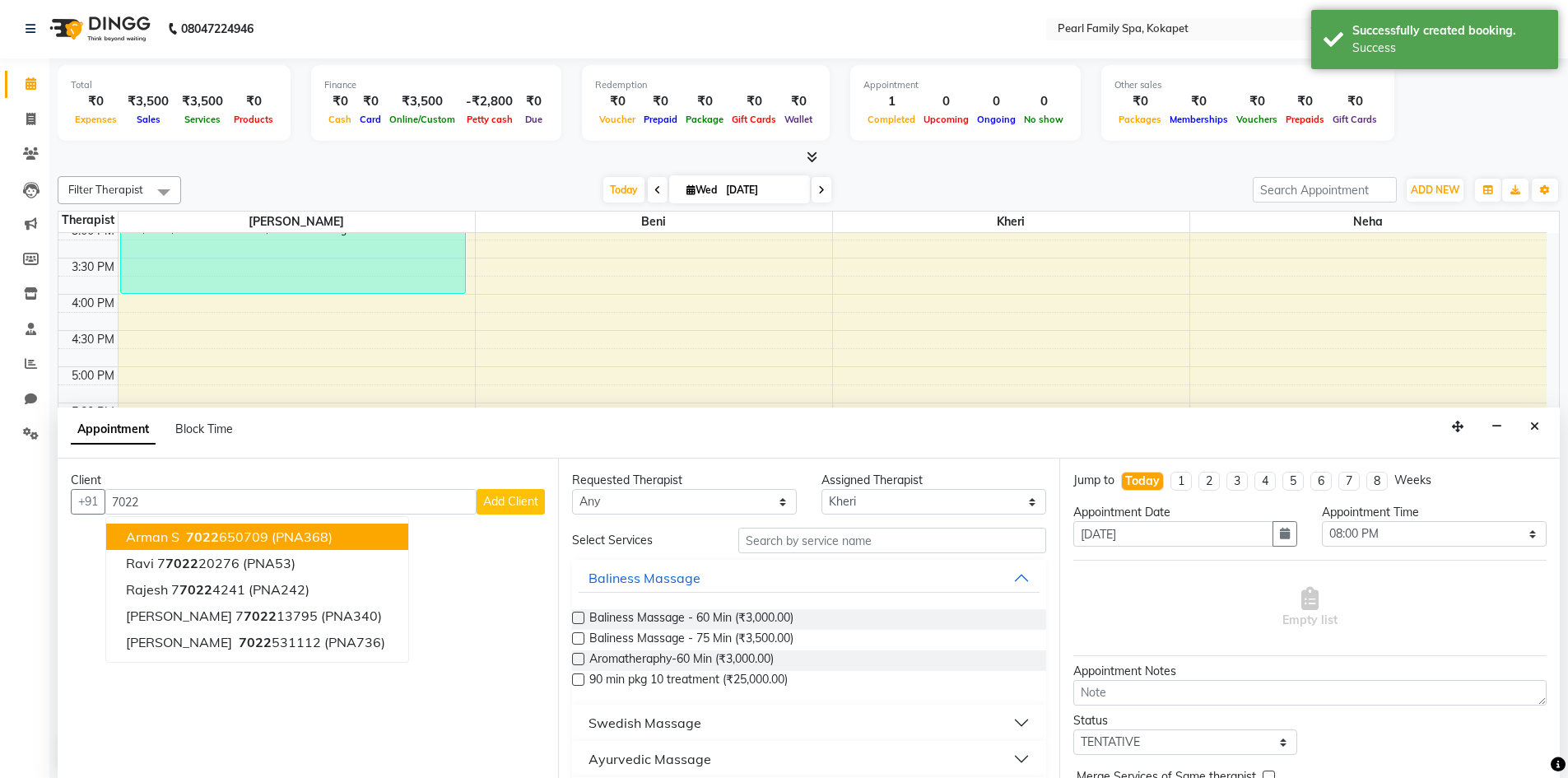
click at [229, 544] on button "Arman s 7022 650709 (PNA368)" at bounding box center [257, 537] width 302 height 27
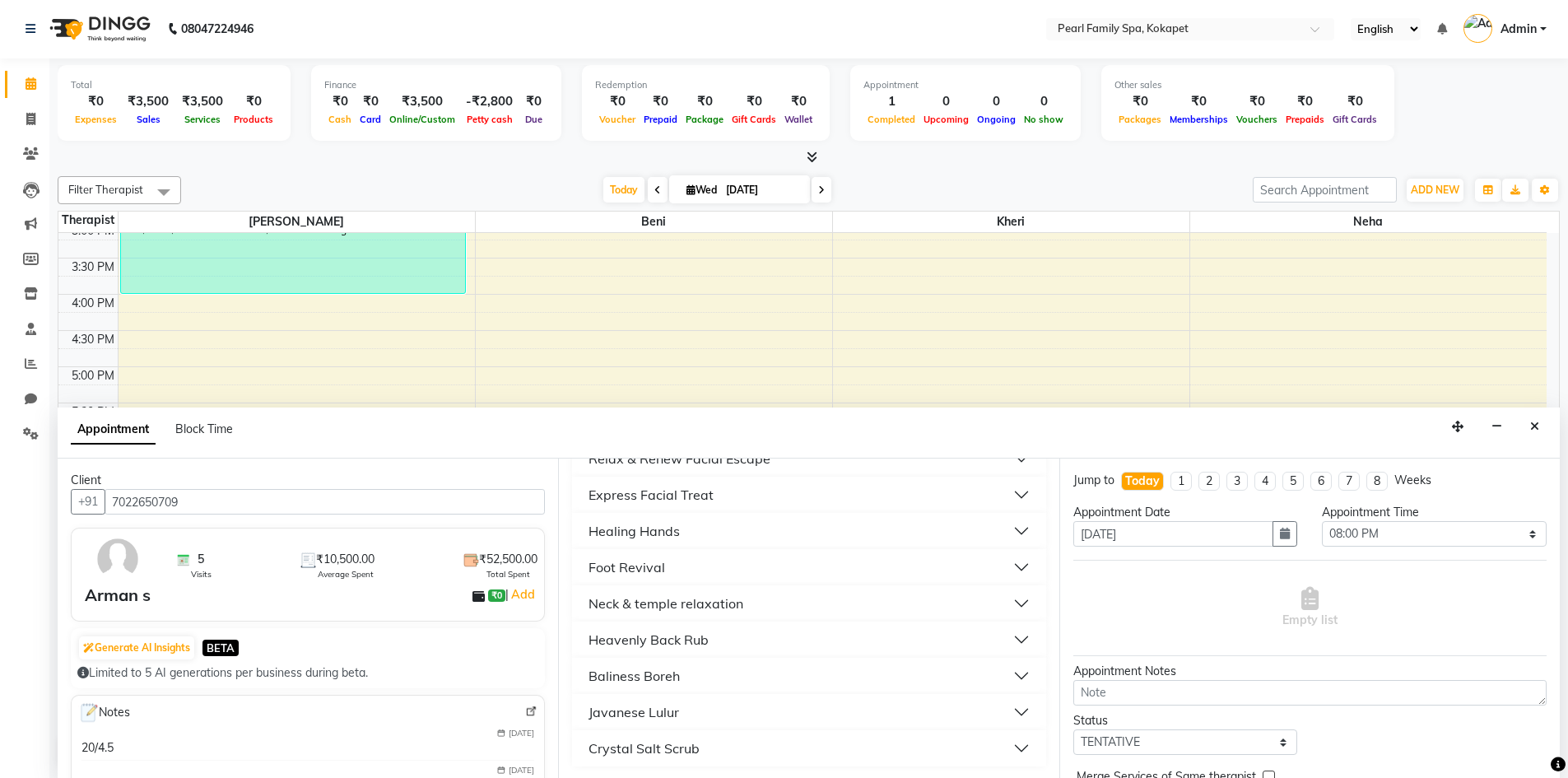
scroll to position [592, 0]
type input "7022650709"
click at [670, 533] on div "Healing Hands" at bounding box center [635, 530] width 92 height 20
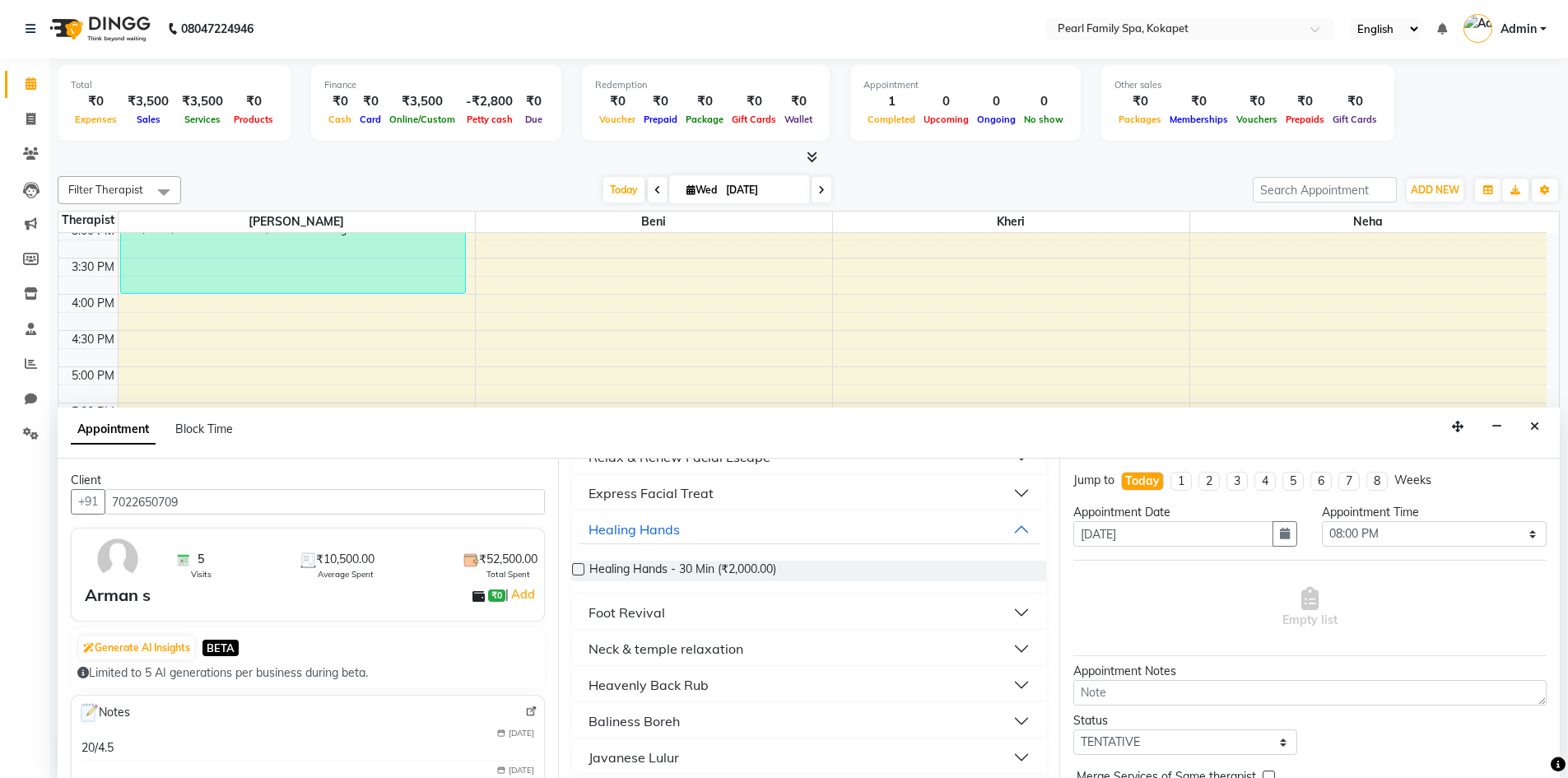
click at [582, 570] on label at bounding box center [578, 569] width 12 height 12
click at [582, 570] on input "checkbox" at bounding box center [578, 571] width 11 height 11
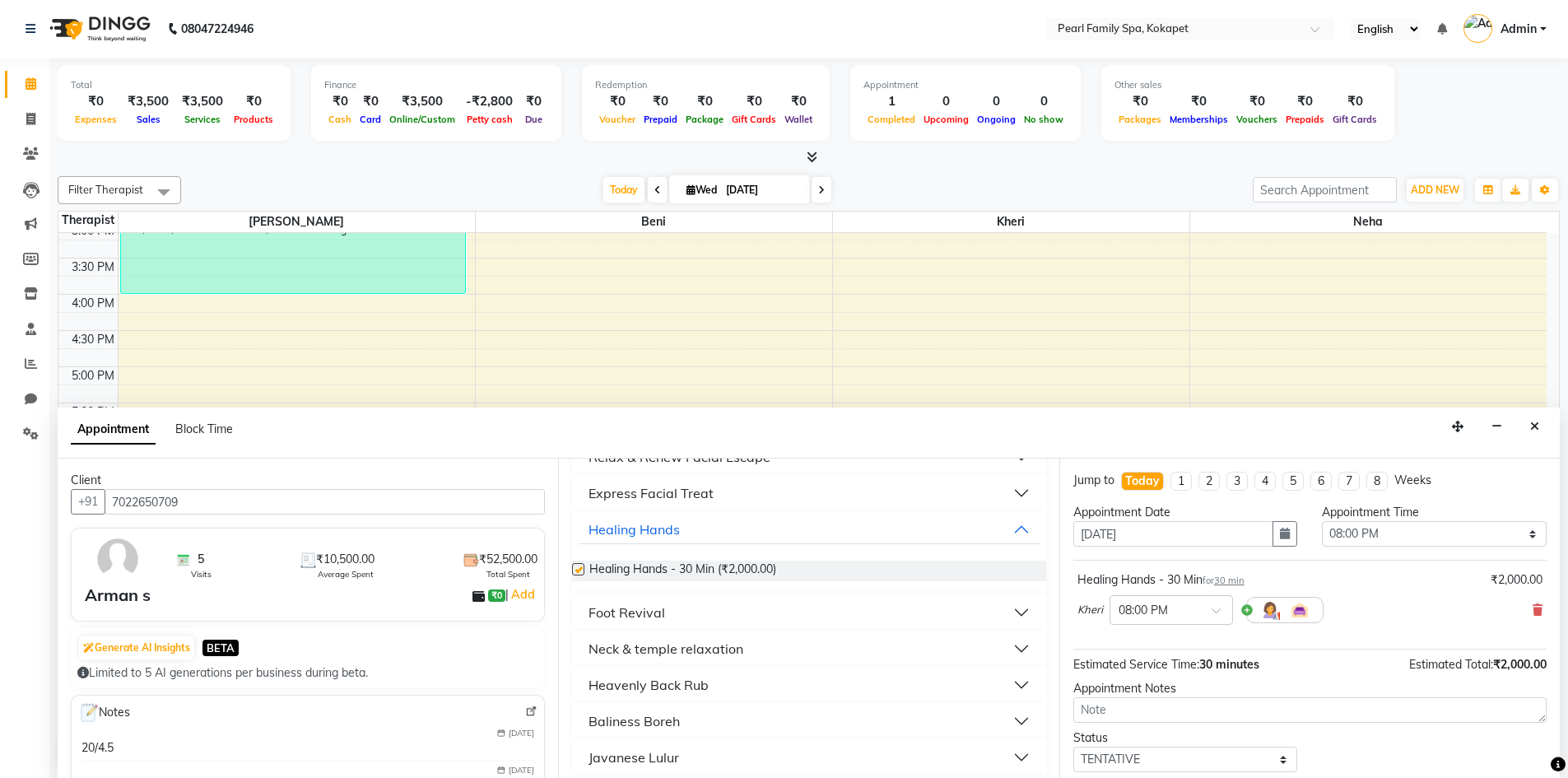
checkbox input "false"
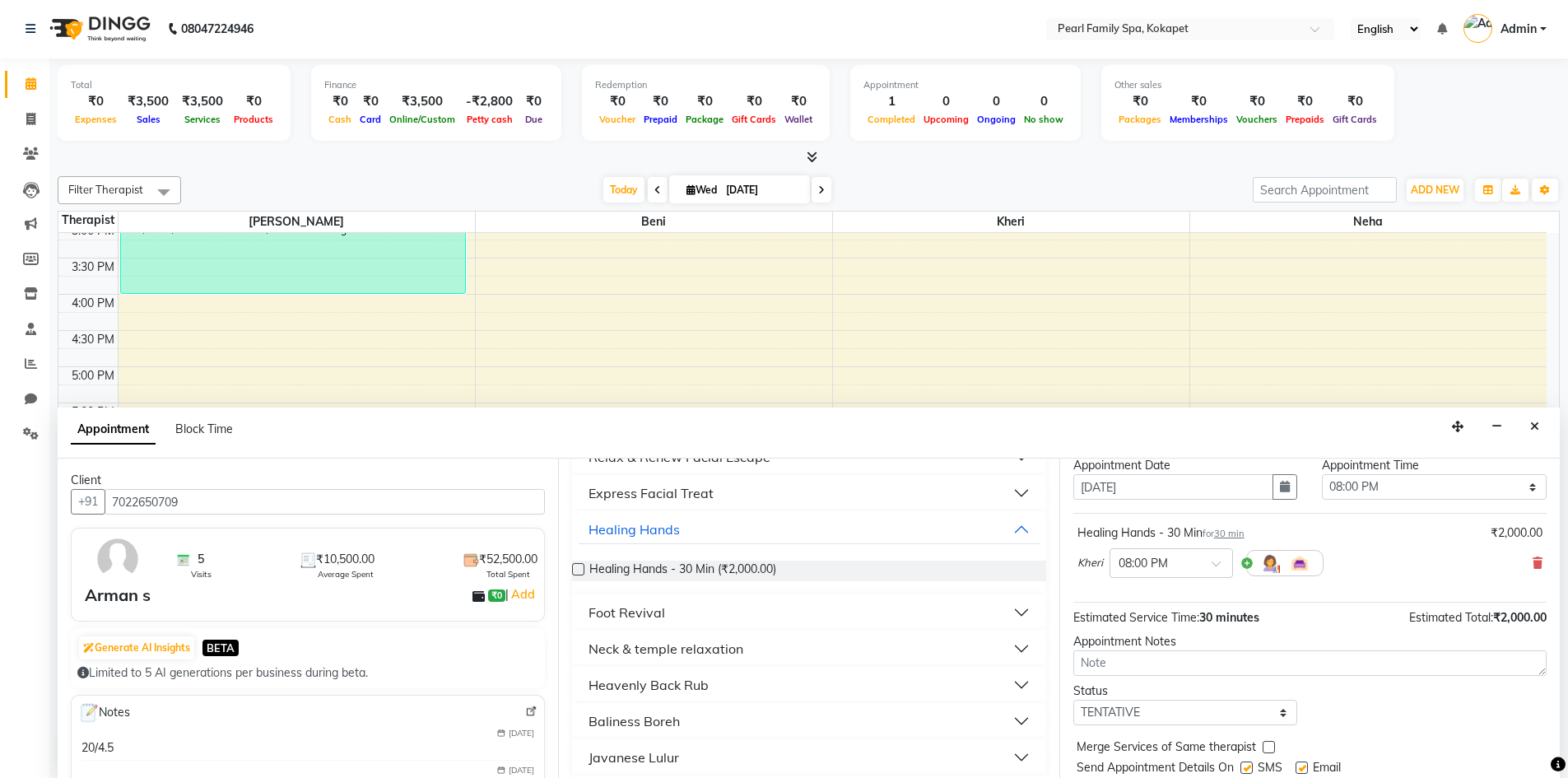
scroll to position [98, 0]
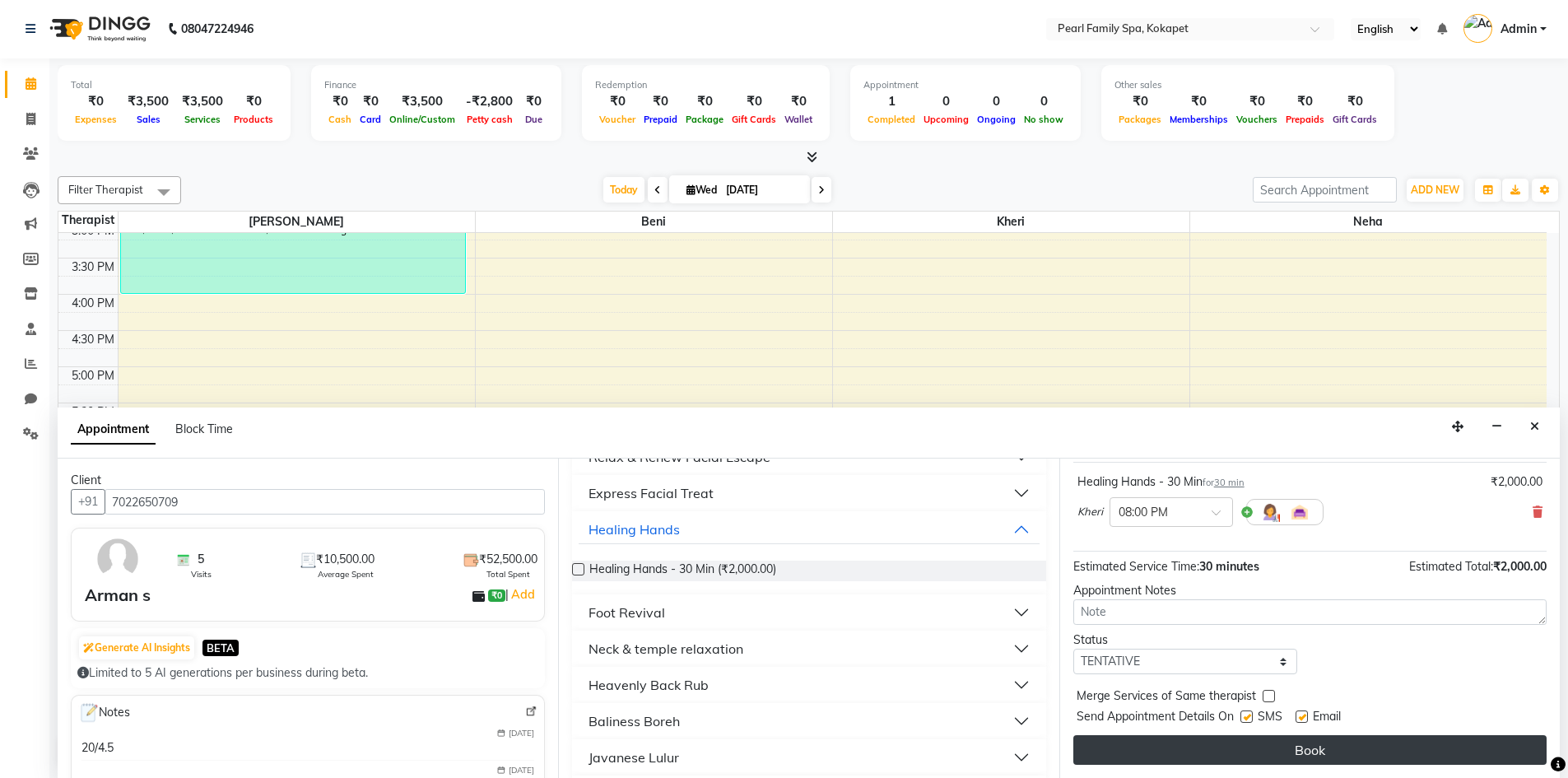
click at [1210, 757] on button "Book" at bounding box center [1310, 751] width 474 height 29
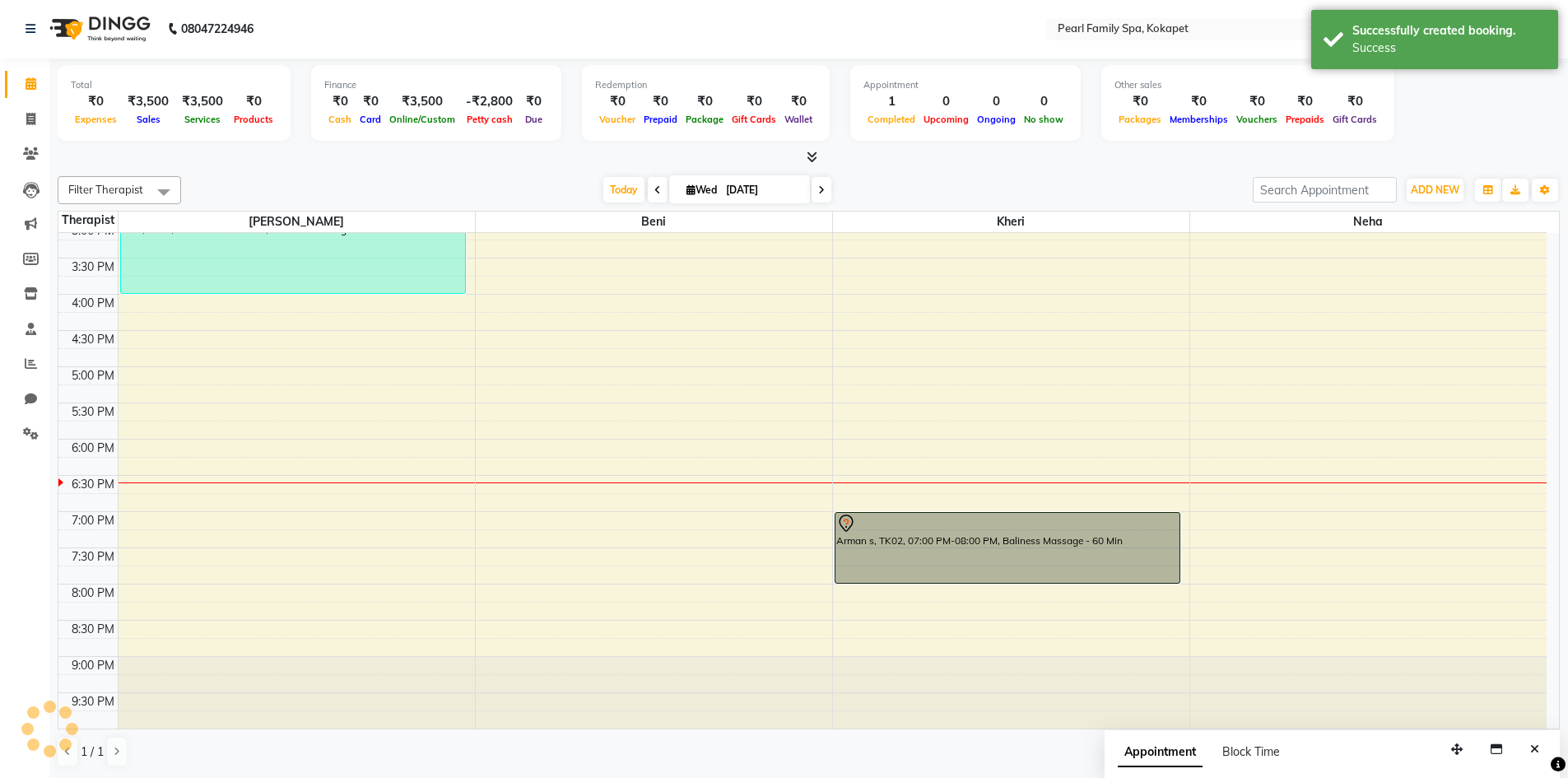
scroll to position [0, 0]
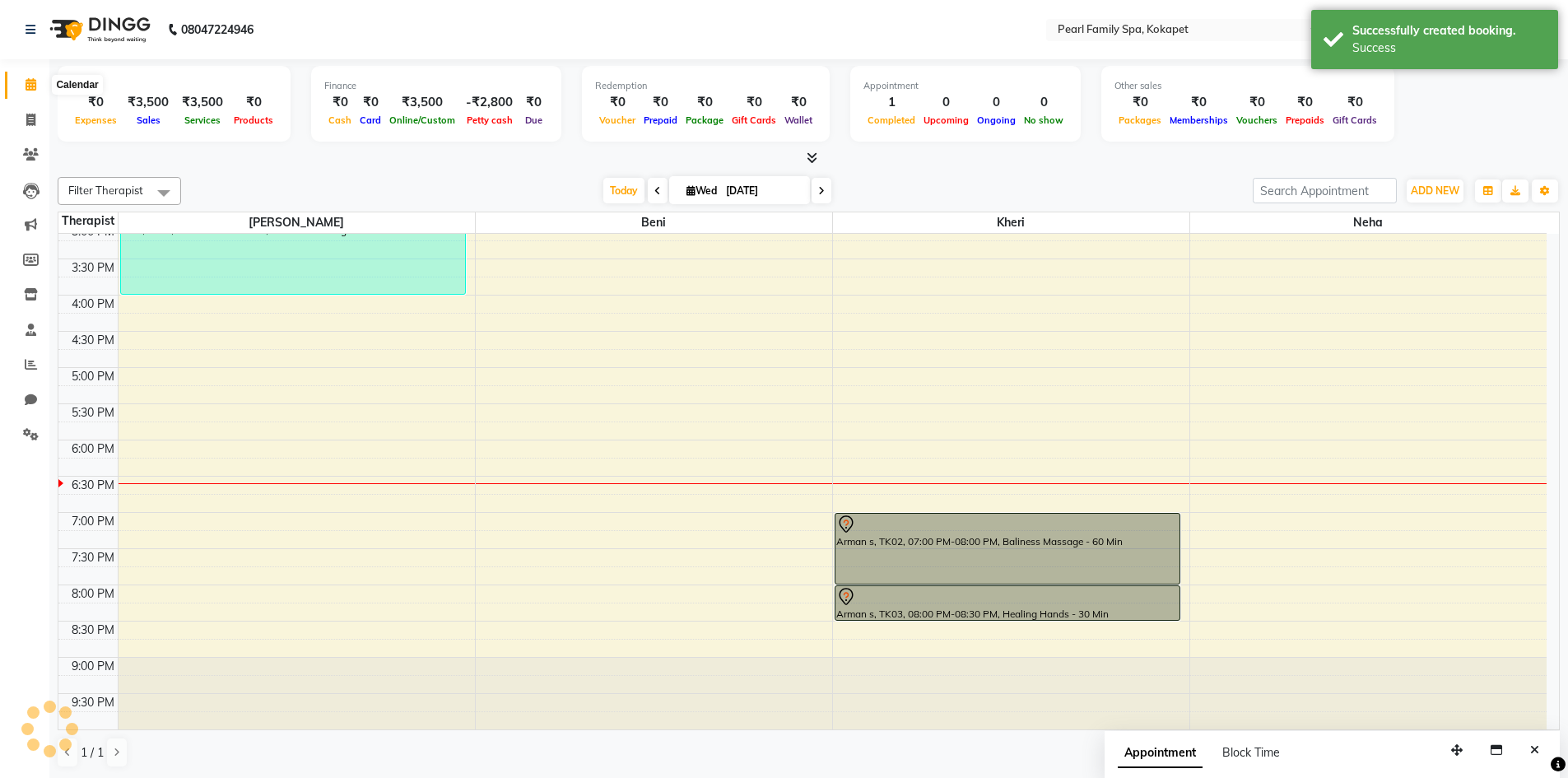
click at [38, 91] on span at bounding box center [30, 85] width 28 height 19
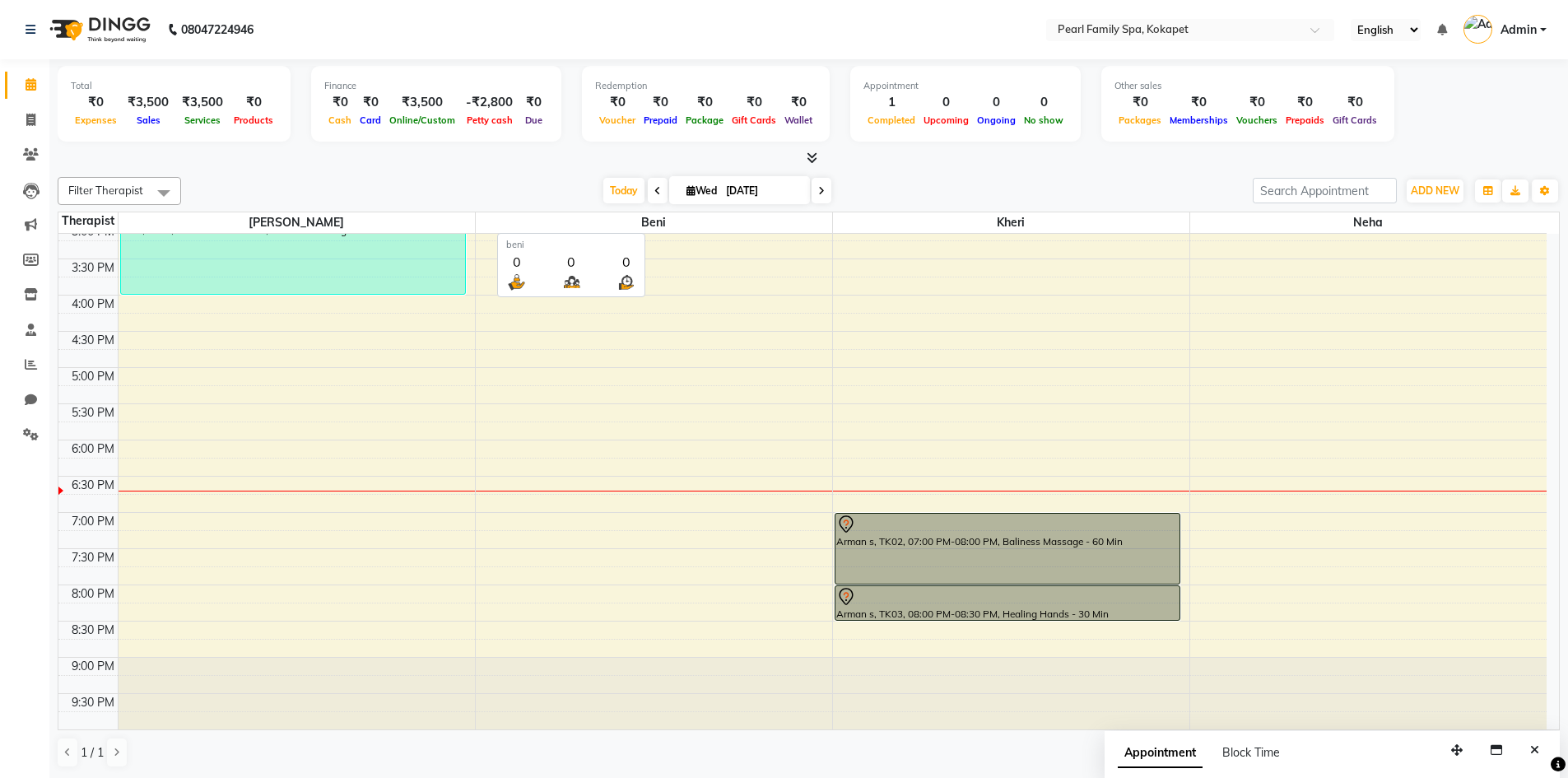
scroll to position [1, 0]
